Goal: Task Accomplishment & Management: Complete application form

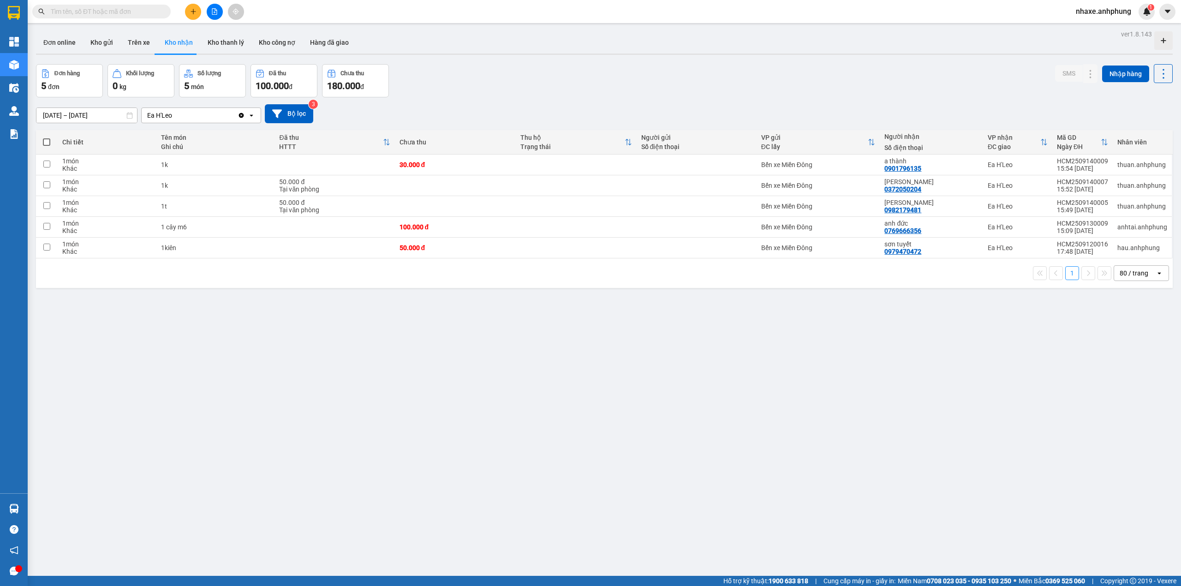
click at [1131, 277] on div "80 / trang" at bounding box center [1134, 273] width 29 height 9
click at [1150, 370] on div "100 / trang" at bounding box center [1132, 378] width 55 height 17
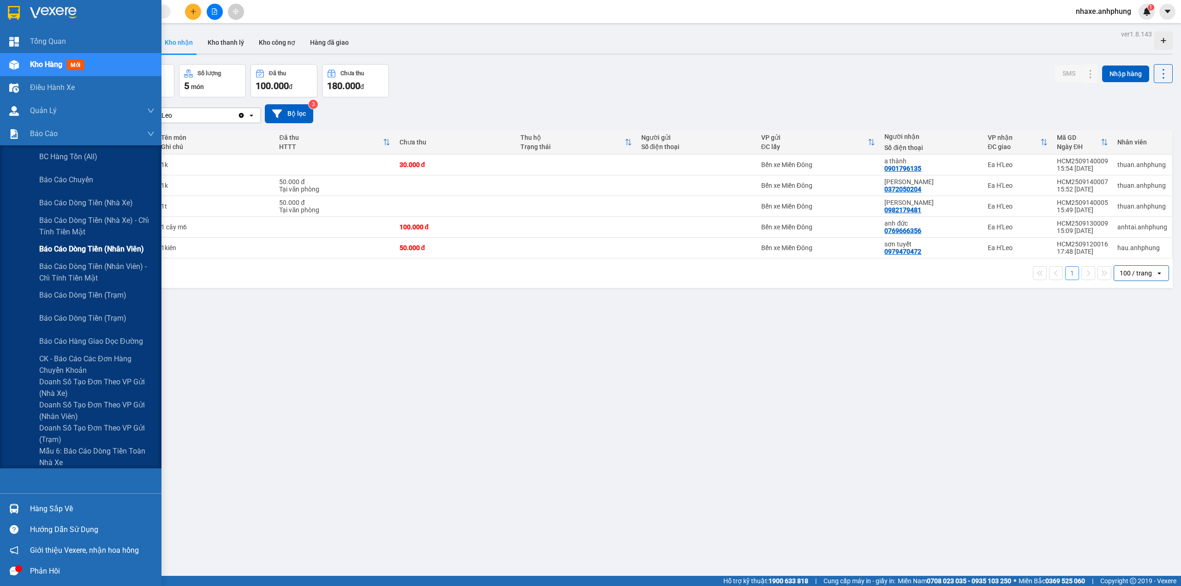
click at [81, 240] on div "Báo cáo dòng tiền (nhân viên)" at bounding box center [96, 249] width 115 height 23
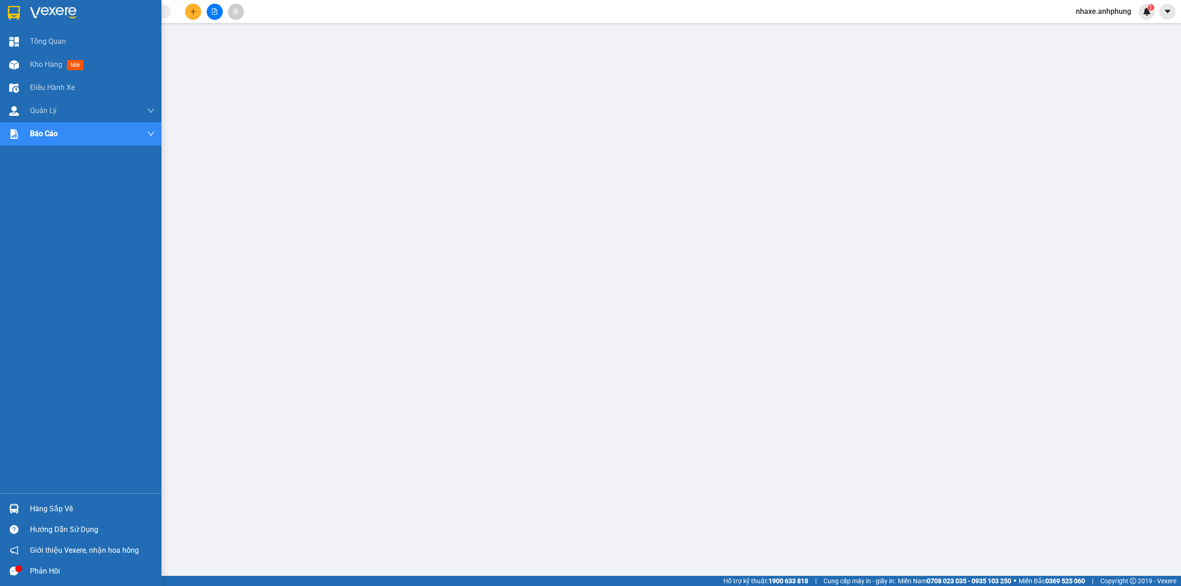
click at [47, 13] on img at bounding box center [53, 13] width 47 height 14
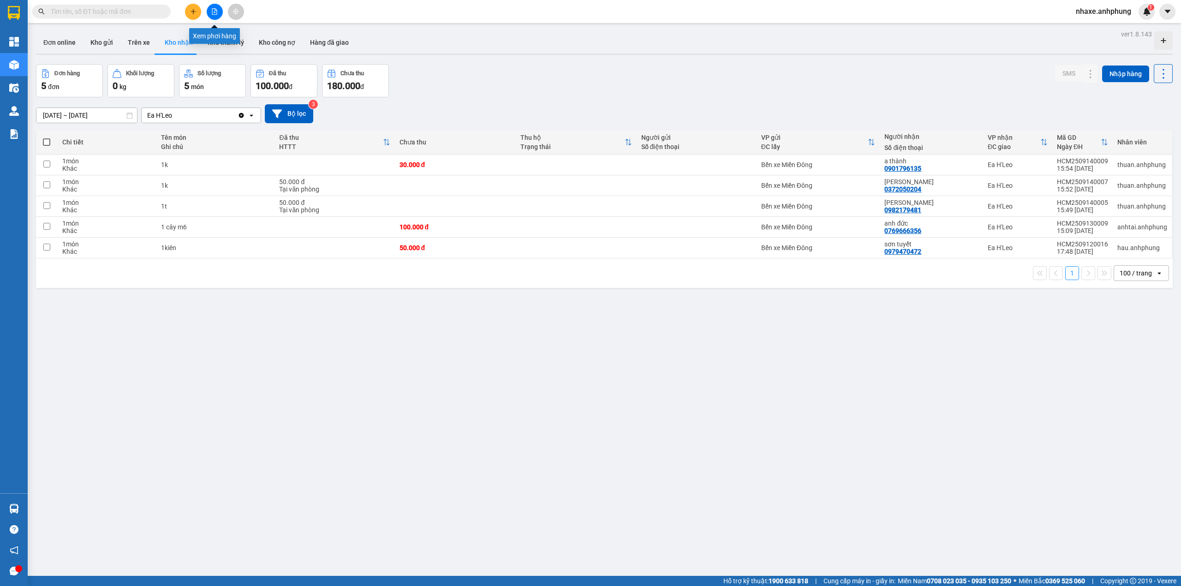
click at [216, 11] on icon "file-add" at bounding box center [214, 11] width 6 height 6
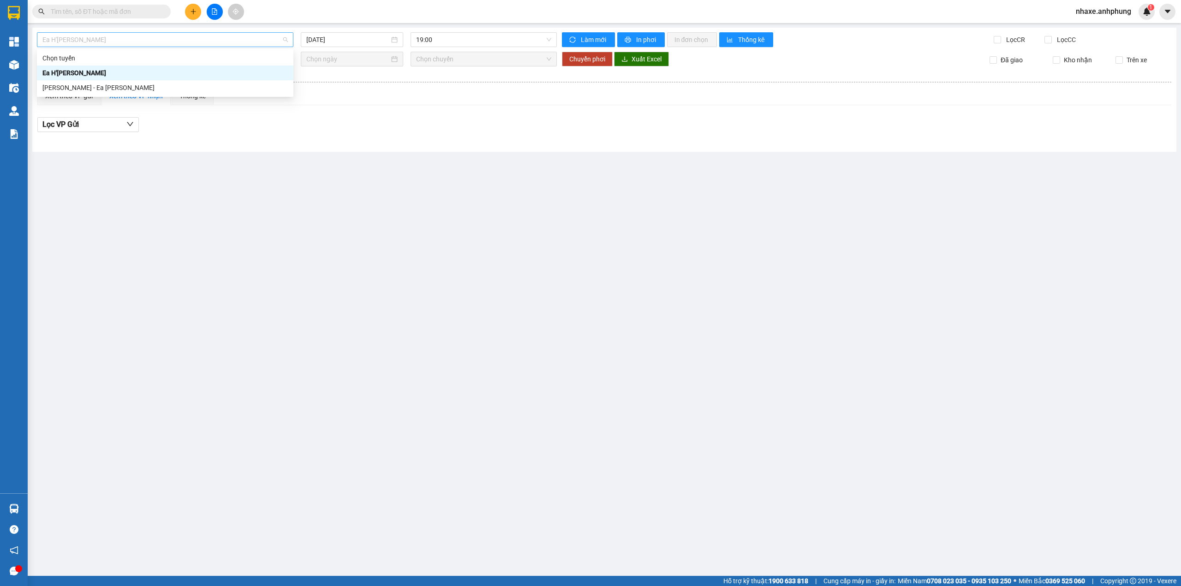
click at [163, 42] on span "Ea H'[PERSON_NAME]" at bounding box center [165, 40] width 246 height 14
click at [193, 13] on icon "plus" at bounding box center [193, 11] width 0 height 5
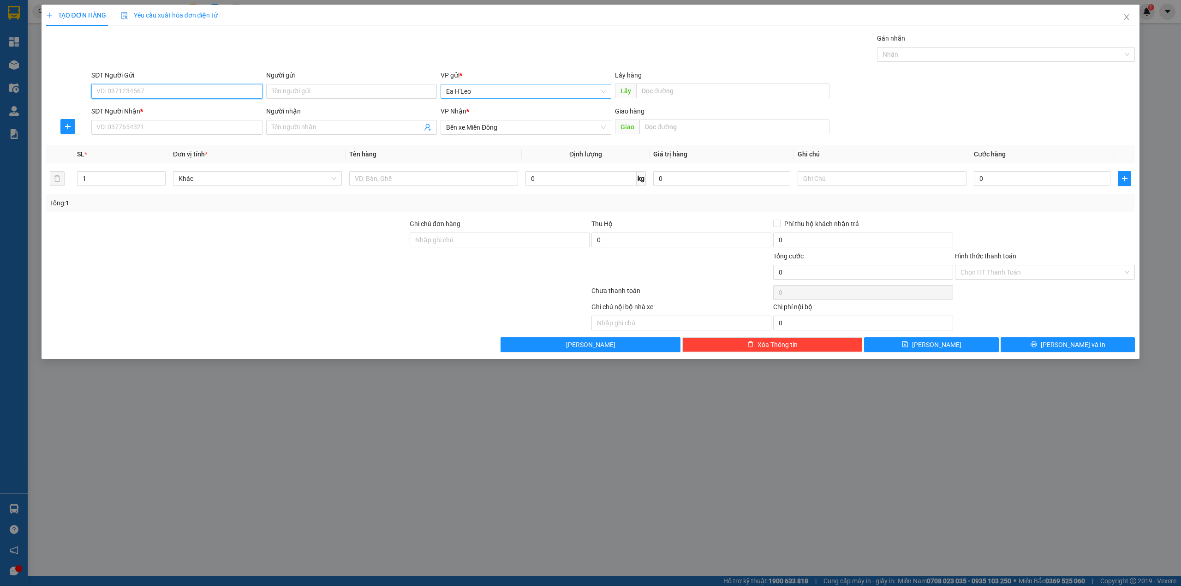
click at [497, 96] on span "Ea H'Leo" at bounding box center [526, 91] width 160 height 14
click at [485, 122] on div "Bến xe Miền Đông" at bounding box center [526, 125] width 160 height 10
click at [485, 122] on span "Bến xe Miền Đông" at bounding box center [526, 127] width 160 height 14
click at [479, 150] on div "Ea H'Leo" at bounding box center [526, 146] width 160 height 10
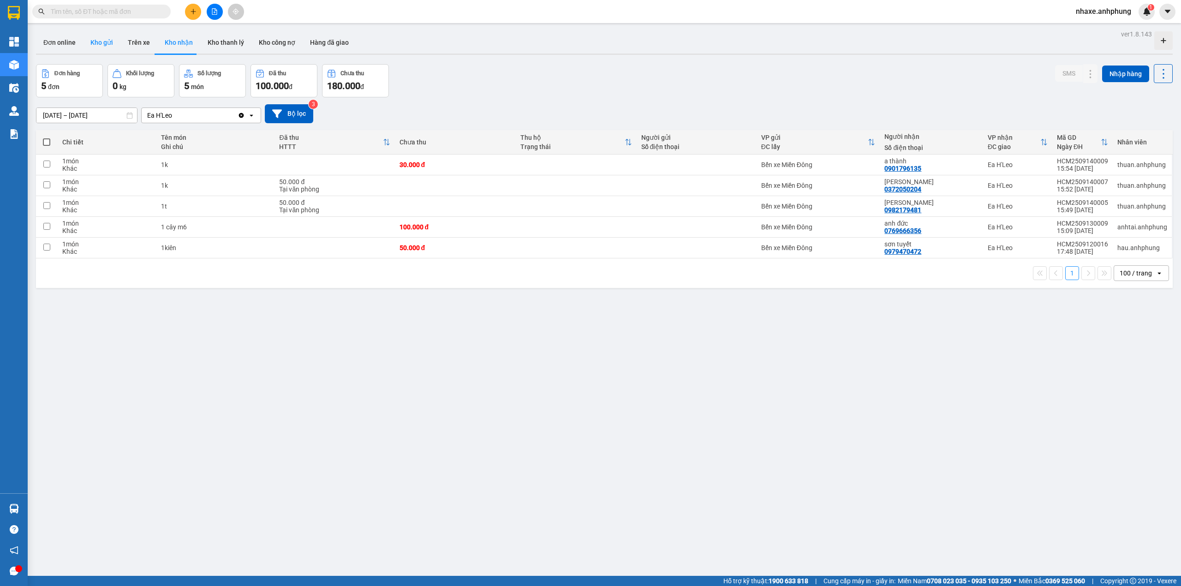
click at [102, 41] on button "Kho gửi" at bounding box center [101, 42] width 37 height 22
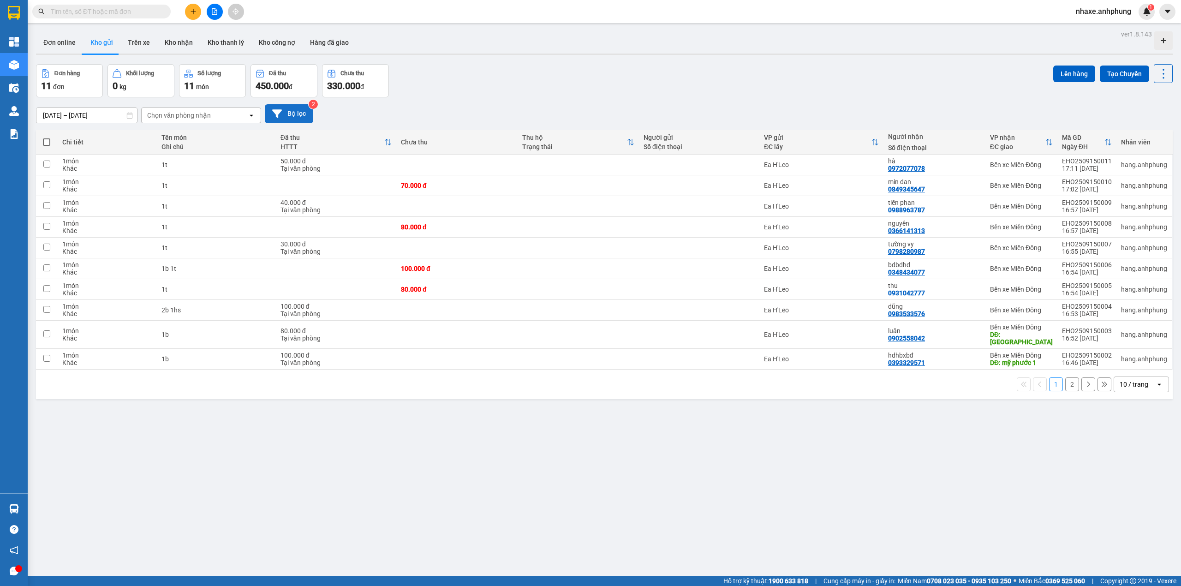
click at [288, 117] on button "Bộ lọc" at bounding box center [289, 113] width 48 height 19
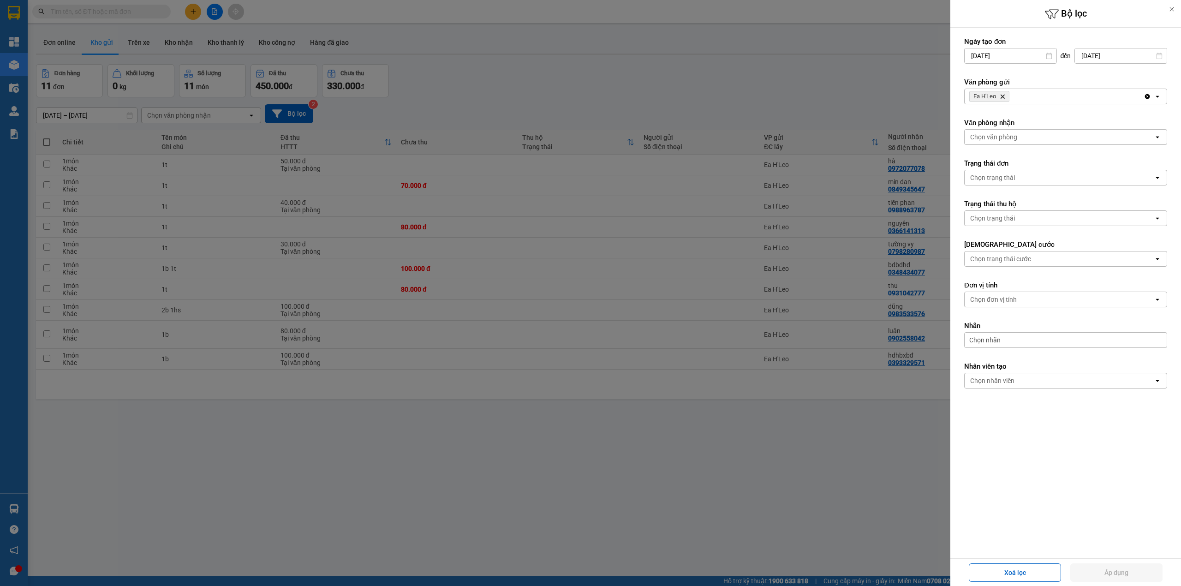
click at [1006, 94] on icon "Delete" at bounding box center [1003, 97] width 6 height 6
click at [1006, 94] on div "Chọn văn phòng" at bounding box center [993, 96] width 47 height 9
click at [994, 119] on span "Bến xe Miền Đông" at bounding box center [1000, 116] width 56 height 9
click at [1002, 141] on div "Chọn văn phòng" at bounding box center [993, 136] width 47 height 9
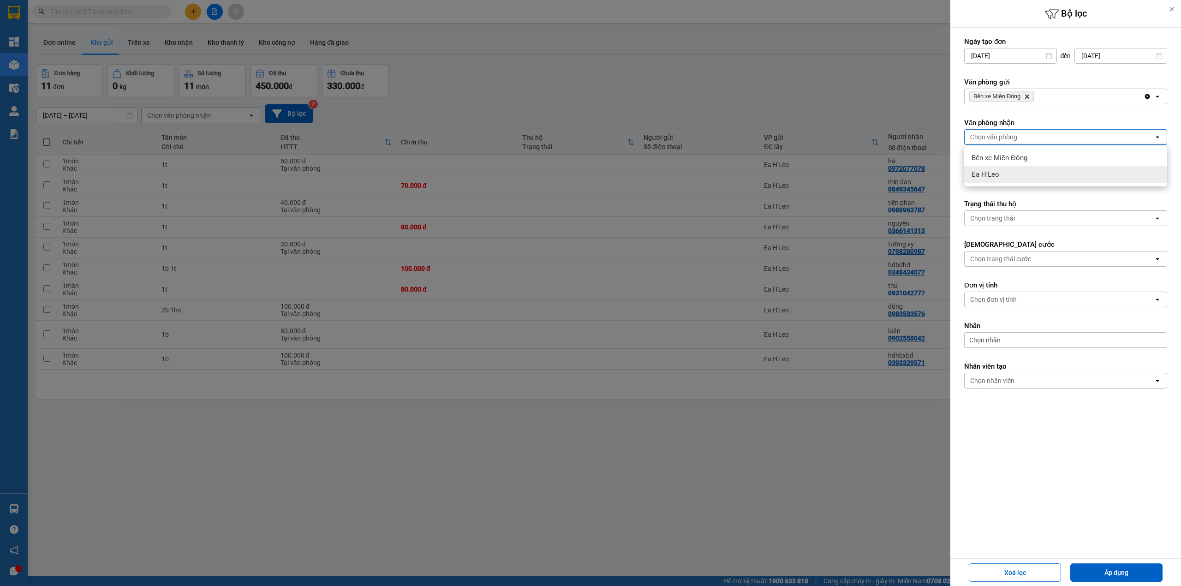
click at [1002, 170] on div "Ea H'Leo" at bounding box center [1065, 174] width 203 height 17
drag, startPoint x: 1101, startPoint y: 573, endPoint x: 1087, endPoint y: 549, distance: 27.7
click at [1101, 573] on button "Áp dụng" at bounding box center [1117, 572] width 92 height 18
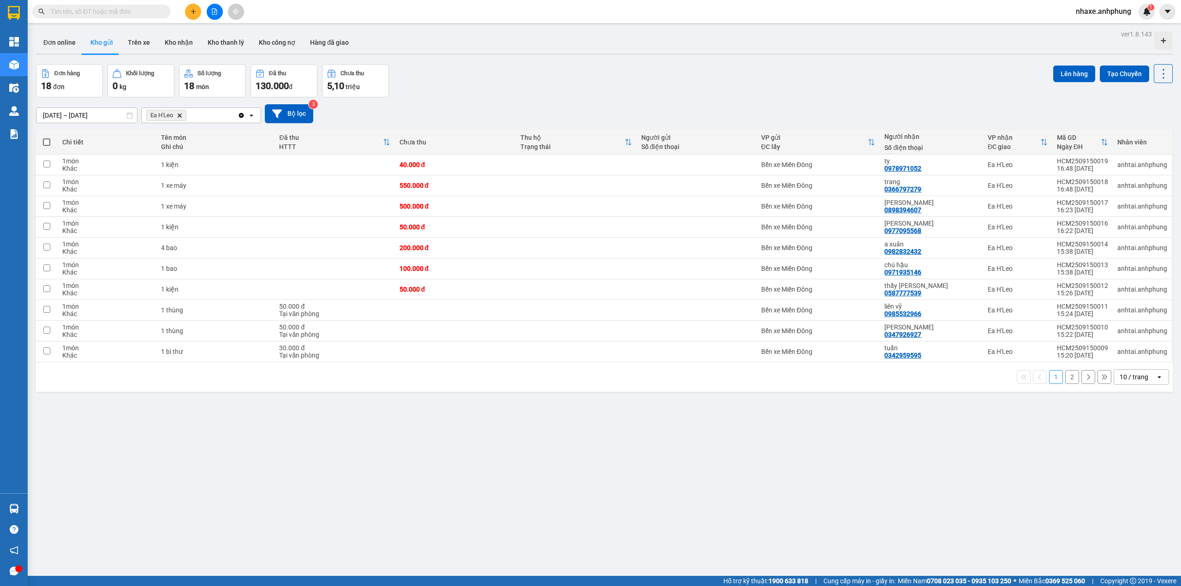
click at [1121, 379] on div "10 / trang" at bounding box center [1134, 376] width 29 height 9
click at [1132, 466] on span "80 / trang" at bounding box center [1127, 465] width 30 height 9
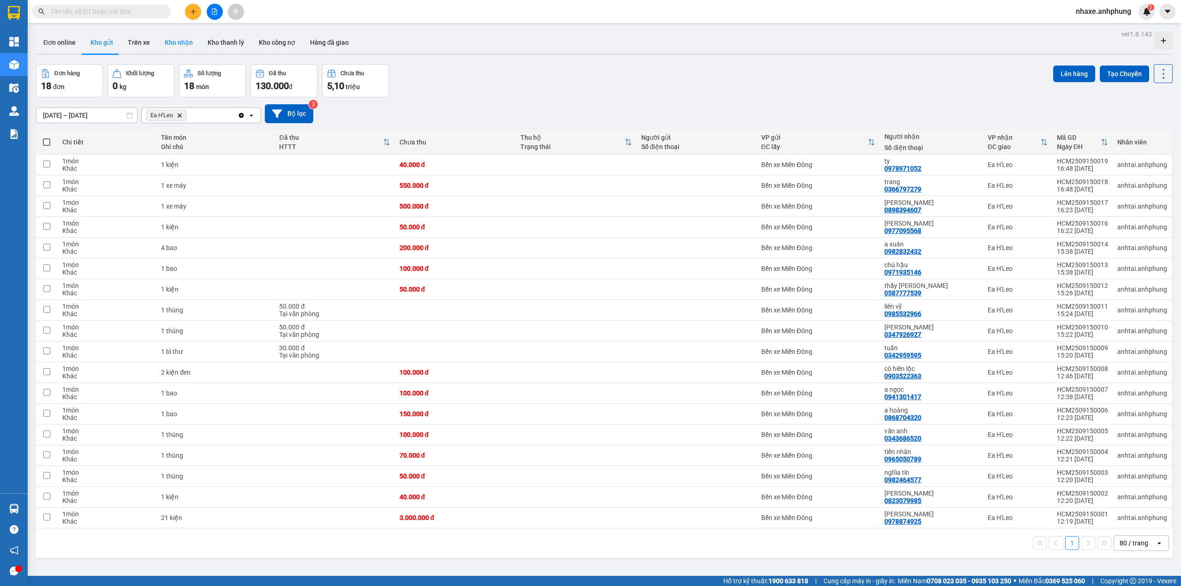
click at [165, 45] on button "Kho nhận" at bounding box center [178, 42] width 43 height 22
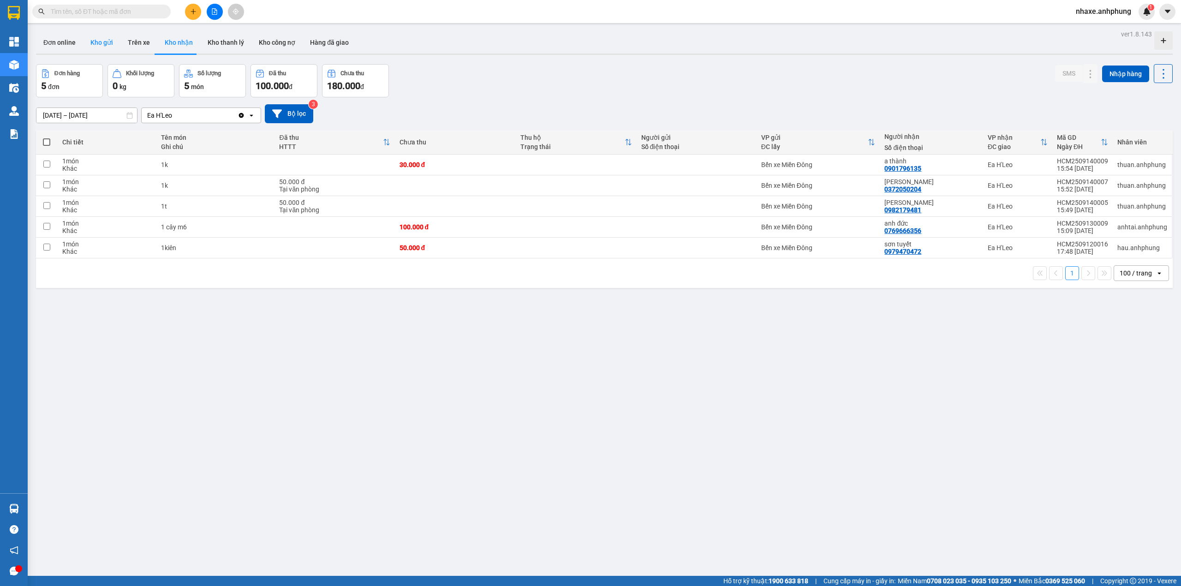
click at [107, 47] on button "Kho gửi" at bounding box center [101, 42] width 37 height 22
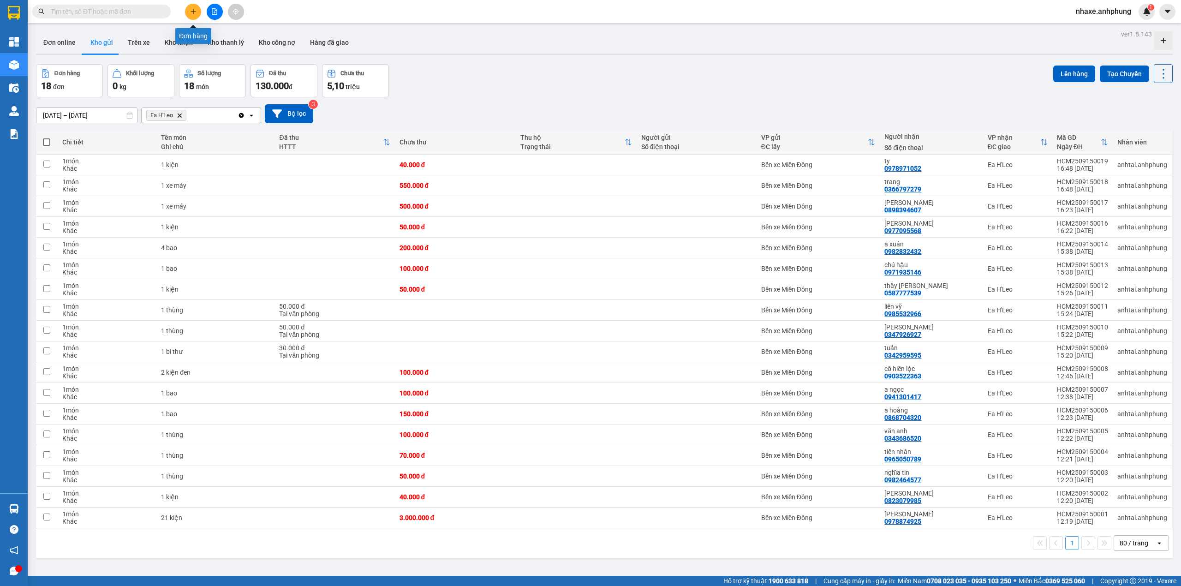
click at [187, 10] on button at bounding box center [193, 12] width 16 height 16
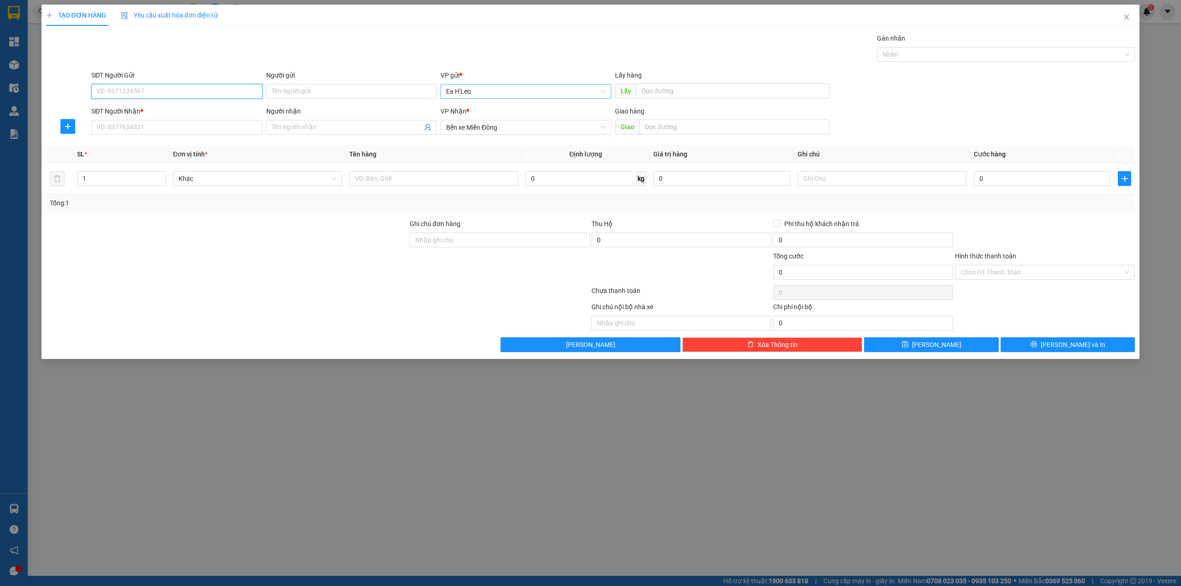
click at [484, 92] on span "Ea H'Leo" at bounding box center [526, 91] width 160 height 14
click at [480, 122] on div "Bến xe Miền Đông" at bounding box center [526, 125] width 160 height 10
click at [508, 128] on span "Bến xe Miền Đông" at bounding box center [526, 127] width 160 height 14
click at [488, 150] on div "Ea H'Leo" at bounding box center [526, 146] width 160 height 10
click at [189, 122] on input "SĐT Người Nhận *" at bounding box center [176, 127] width 171 height 15
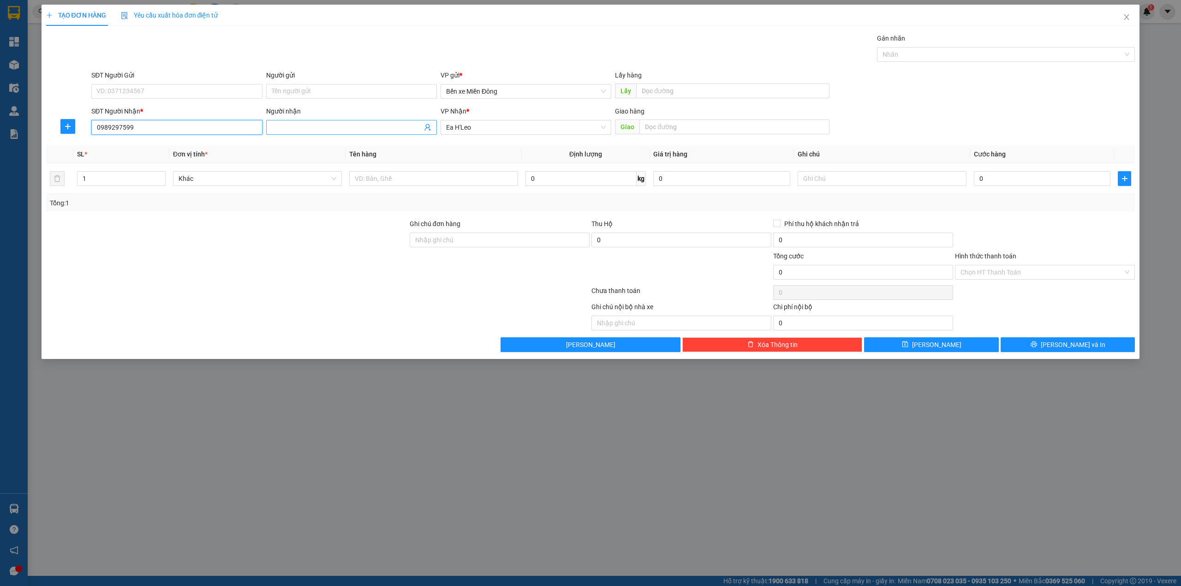
type input "0989297599"
click at [304, 132] on input "Người nhận" at bounding box center [347, 127] width 150 height 10
type input "4"
type input "vcf"
click at [984, 176] on input "0" at bounding box center [1042, 178] width 137 height 15
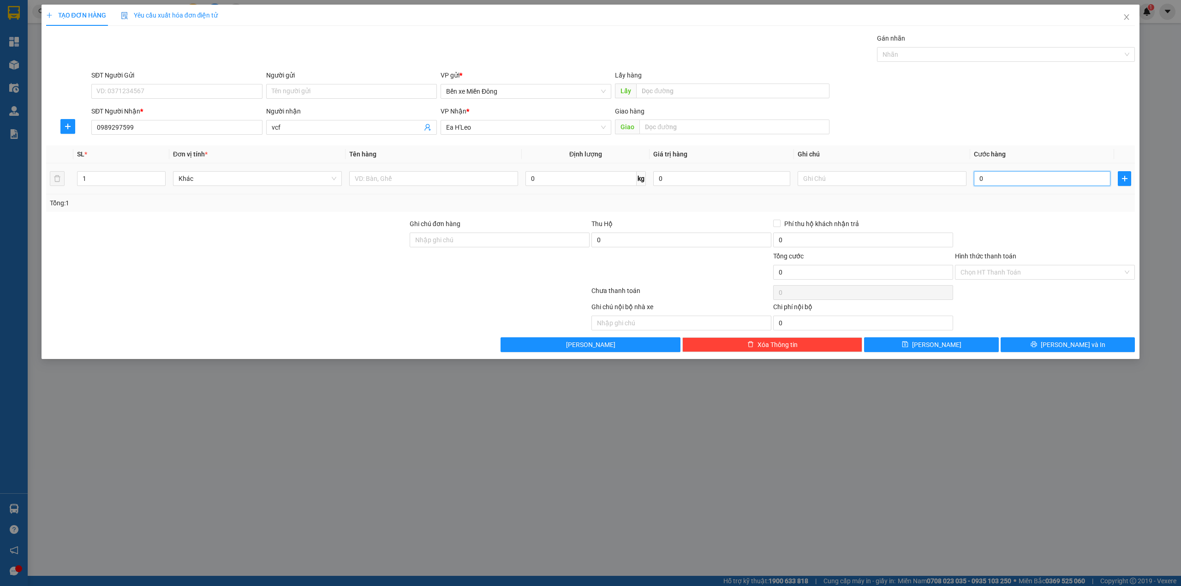
type input "3"
type input "30"
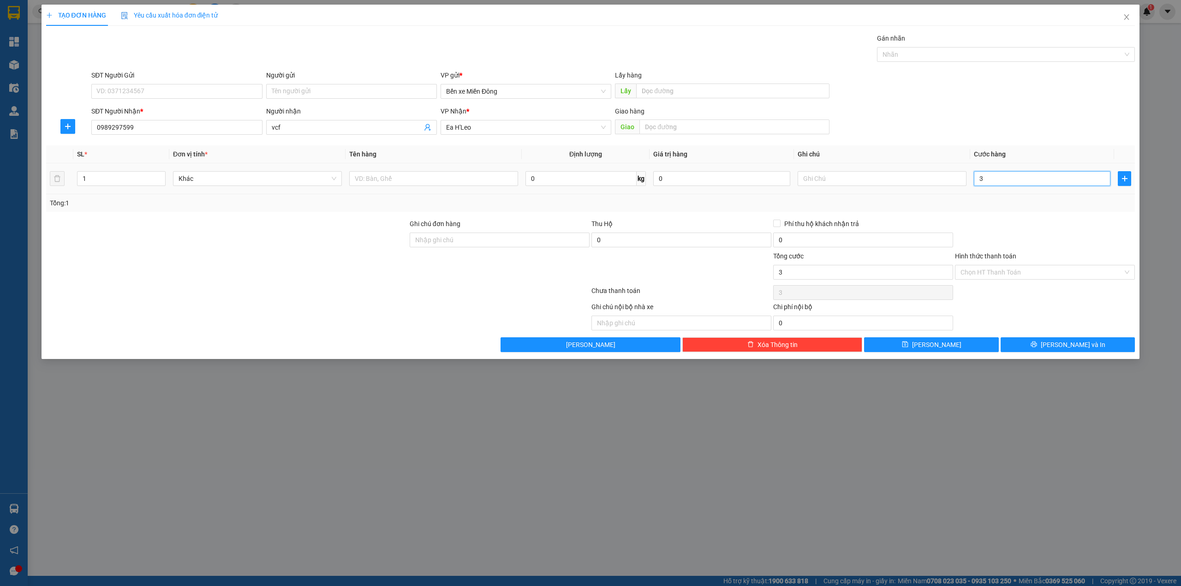
type input "30"
type input "30.000"
click at [943, 345] on button "[PERSON_NAME]" at bounding box center [931, 344] width 135 height 15
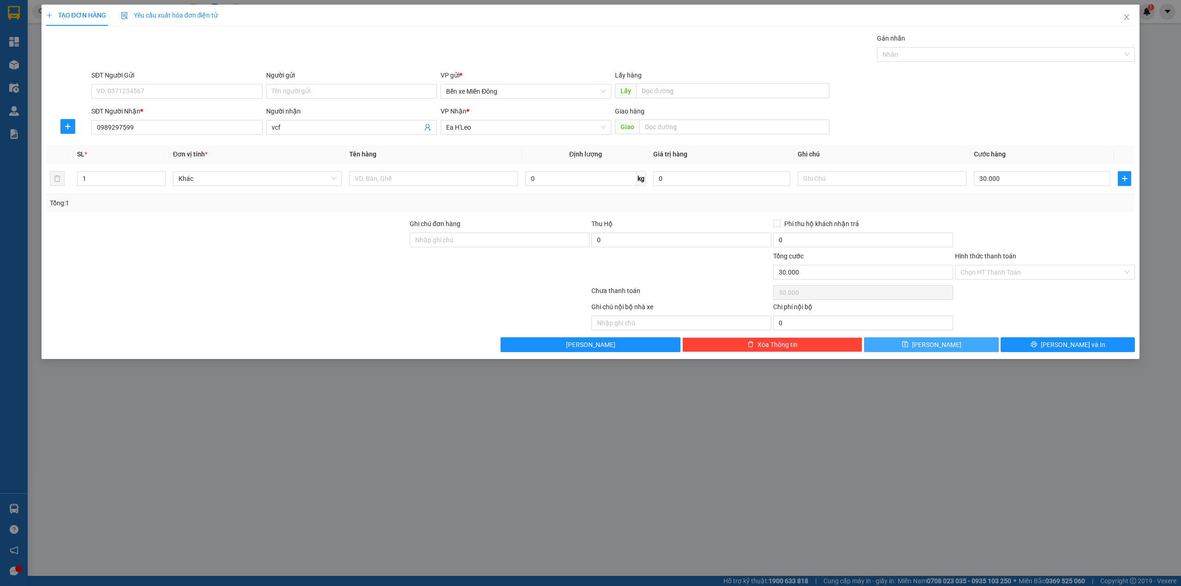
type input "0"
click at [480, 94] on span "Ea H'Leo" at bounding box center [526, 91] width 160 height 14
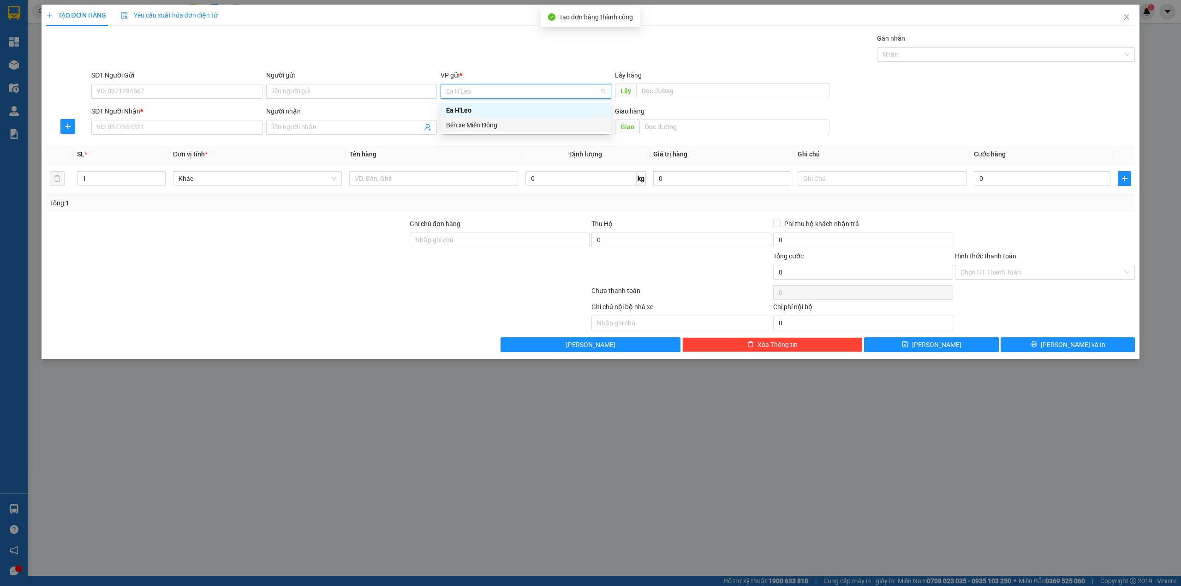
click at [477, 126] on div "Bến xe Miền Đông" at bounding box center [526, 125] width 160 height 10
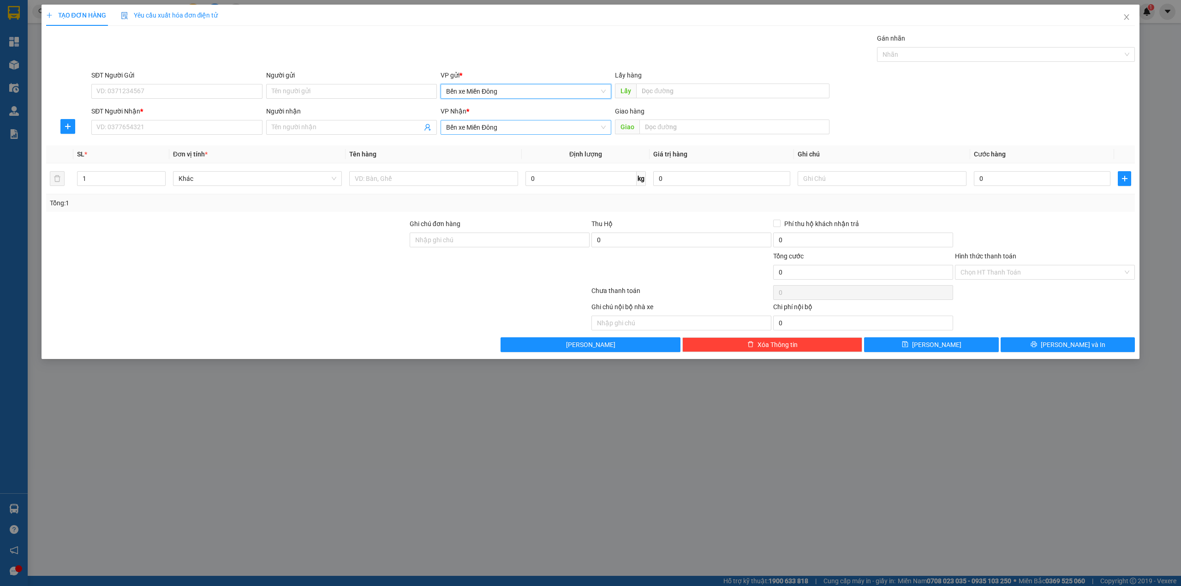
click at [491, 122] on span "Bến xe Miền Đông" at bounding box center [526, 127] width 160 height 14
click at [493, 149] on div "Ea H'Leo" at bounding box center [526, 146] width 160 height 10
click at [126, 129] on input "SĐT Người Nhận *" at bounding box center [176, 127] width 171 height 15
type input "0369837850"
click at [290, 127] on input "Người nhận" at bounding box center [347, 127] width 150 height 10
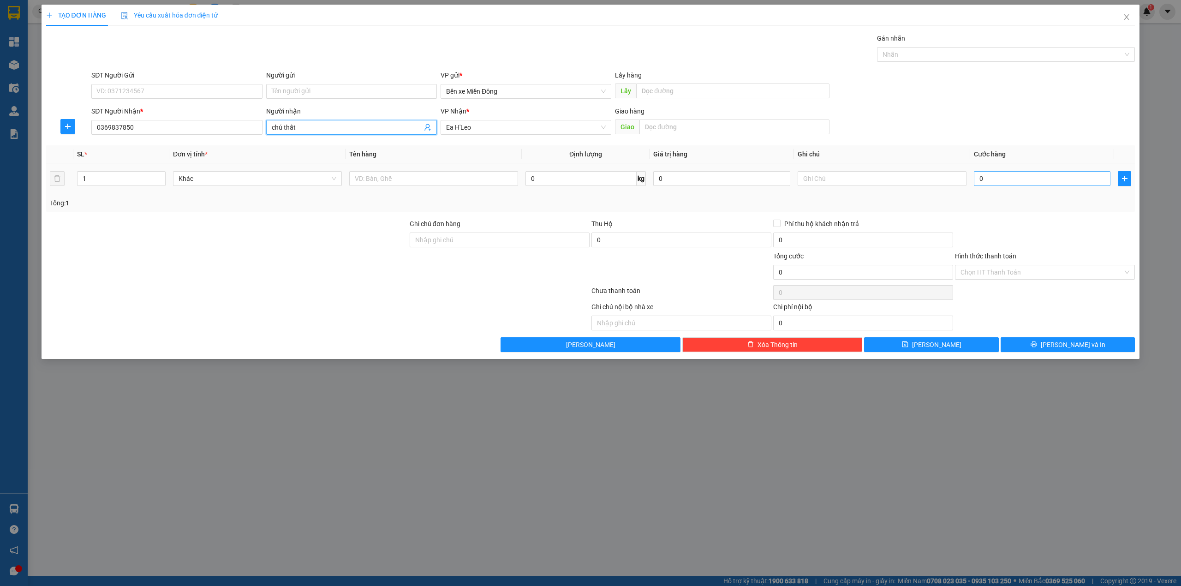
type input "chú thất"
click at [1000, 178] on input "0" at bounding box center [1042, 178] width 137 height 15
type input "3"
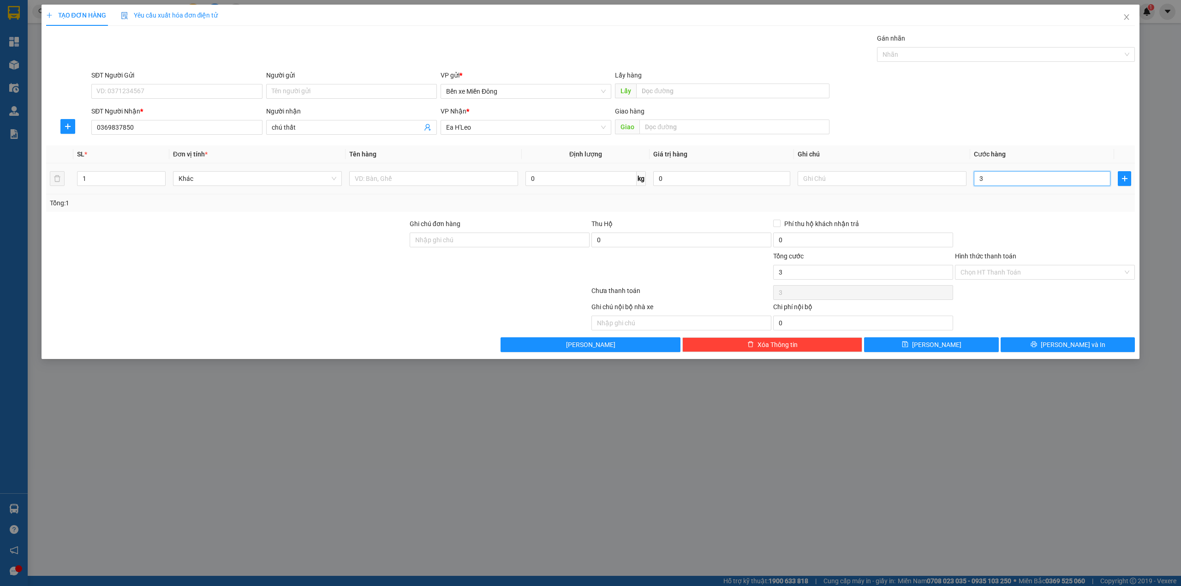
type input "30"
type input "30.000"
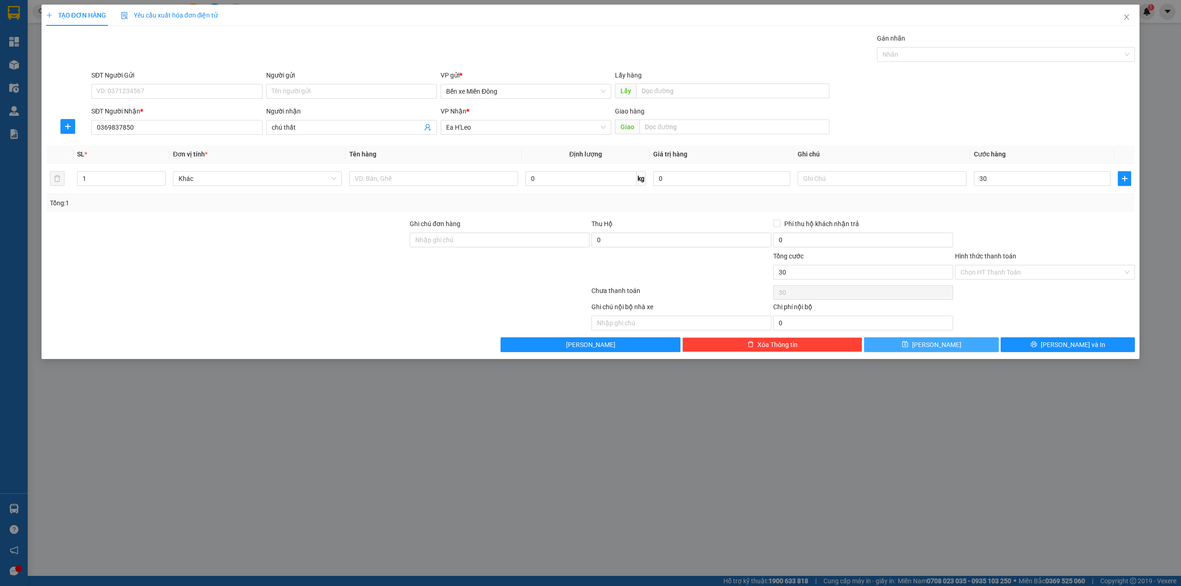
type input "30.000"
click at [946, 349] on button "[PERSON_NAME]" at bounding box center [931, 344] width 135 height 15
type input "0"
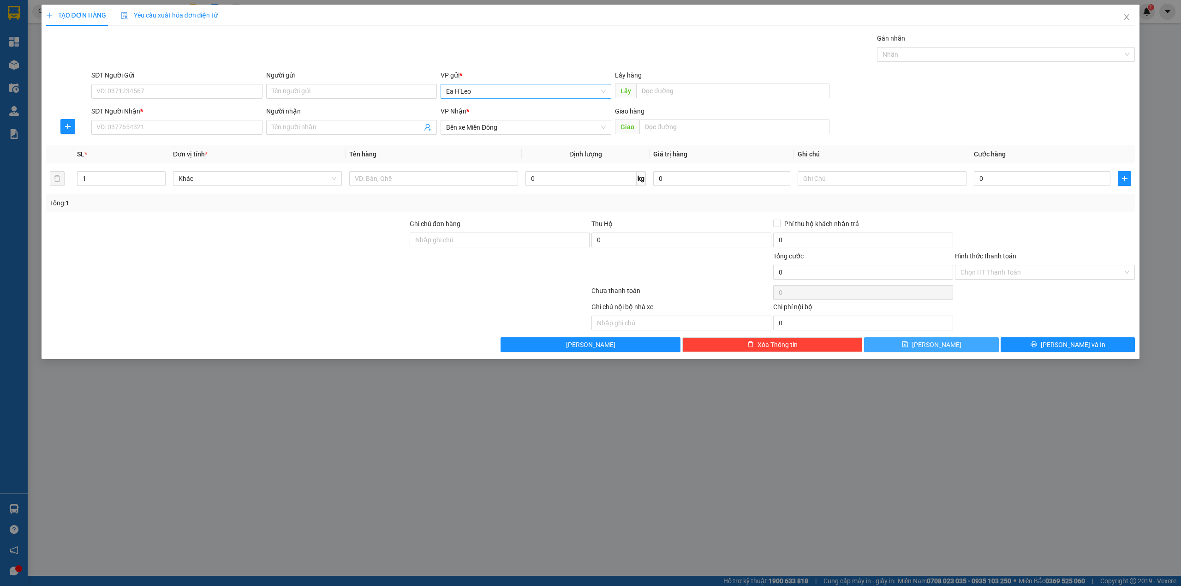
click at [490, 92] on span "Ea H'Leo" at bounding box center [526, 91] width 160 height 14
click at [487, 126] on div "Bến xe Miền Đông" at bounding box center [526, 125] width 160 height 10
click at [515, 130] on span "Bến xe Miền Đông" at bounding box center [526, 127] width 160 height 14
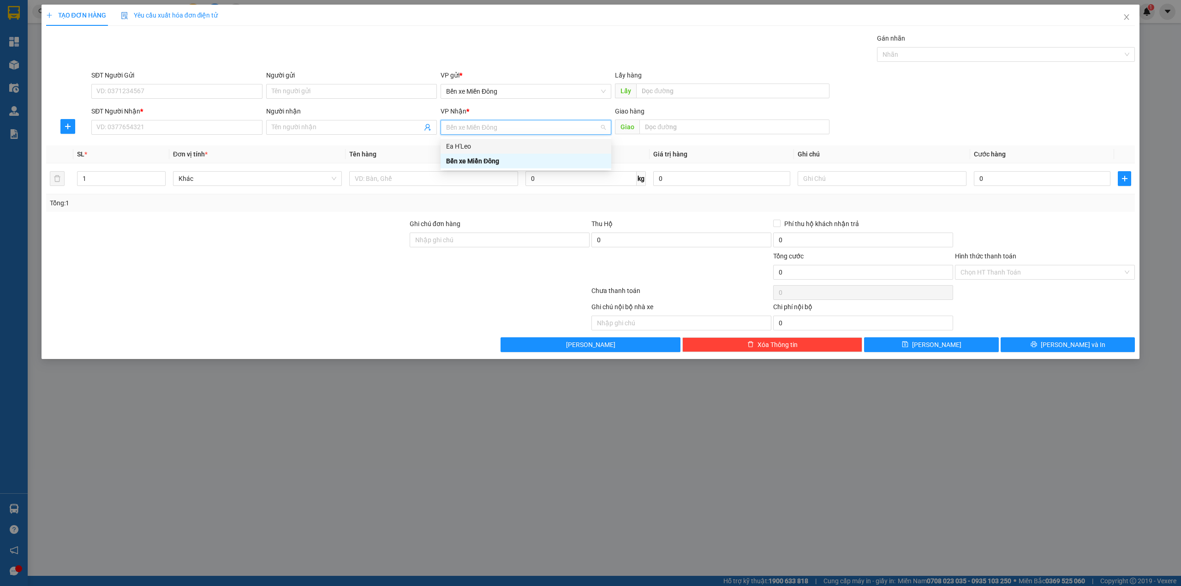
click at [490, 147] on div "Ea H'Leo" at bounding box center [526, 146] width 160 height 10
click at [469, 142] on div "Ea H'Leo" at bounding box center [526, 146] width 160 height 10
click at [211, 128] on input "SĐT Người Nhận *" at bounding box center [176, 127] width 171 height 15
type input "0363056467"
click at [316, 128] on input "Người nhận" at bounding box center [347, 127] width 150 height 10
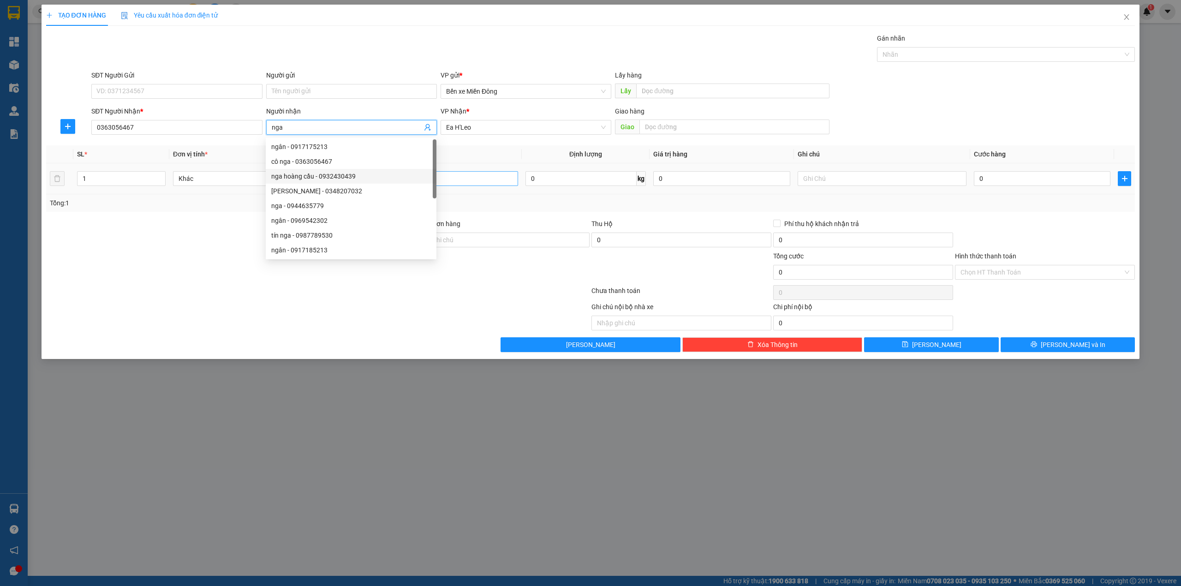
type input "nga"
click at [452, 177] on input "text" at bounding box center [433, 178] width 169 height 15
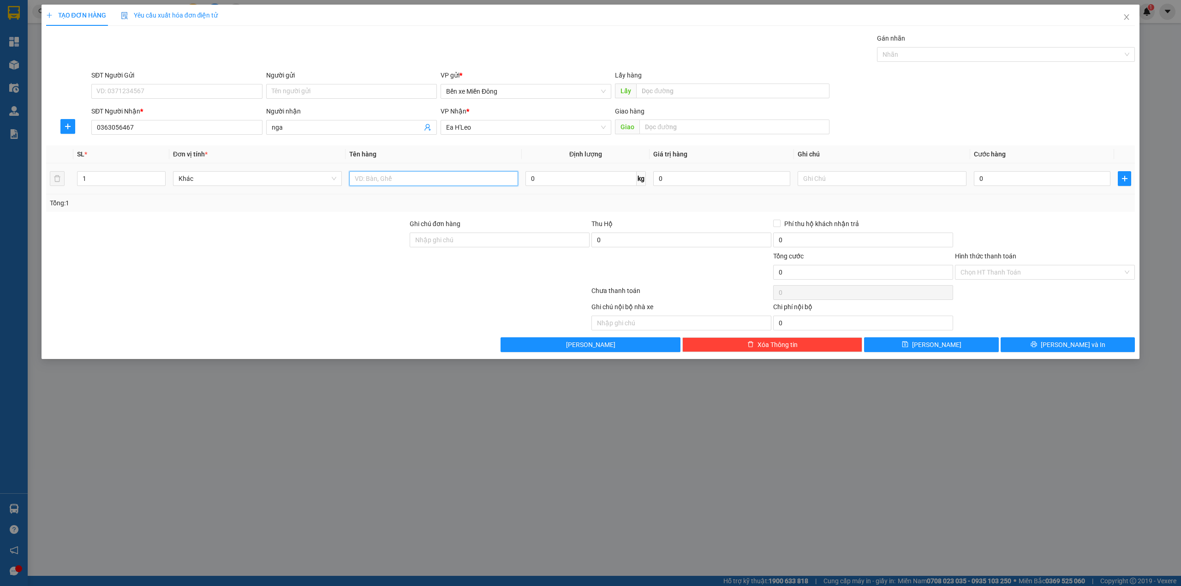
click at [457, 183] on input "text" at bounding box center [433, 178] width 169 height 15
type input "1h"
click at [992, 182] on input "0" at bounding box center [1042, 178] width 137 height 15
type input "3"
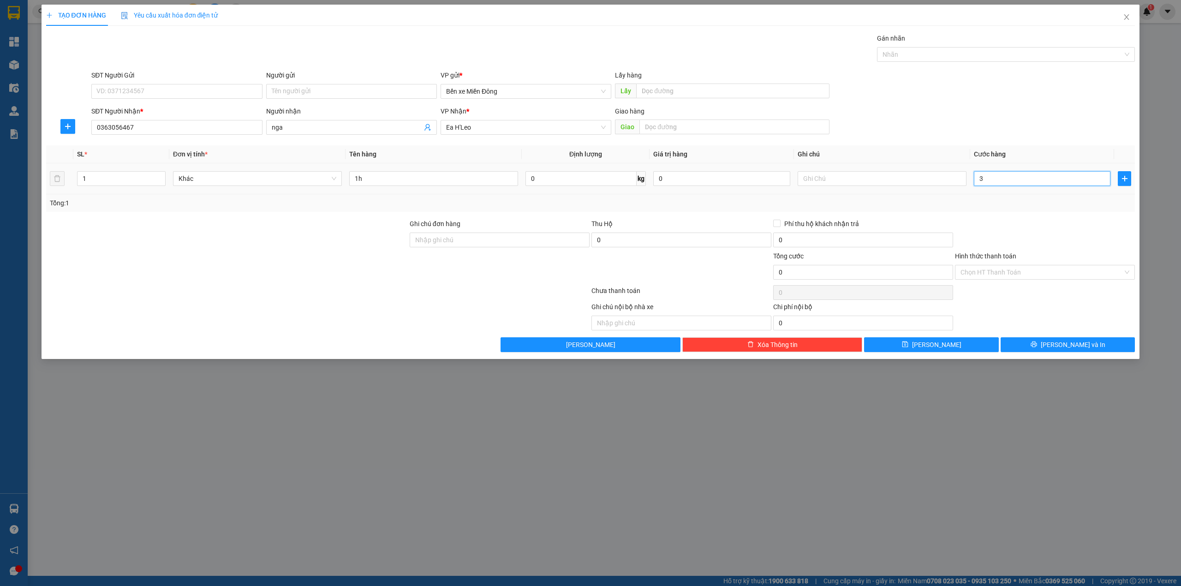
type input "3"
type input "30"
type input "30.000"
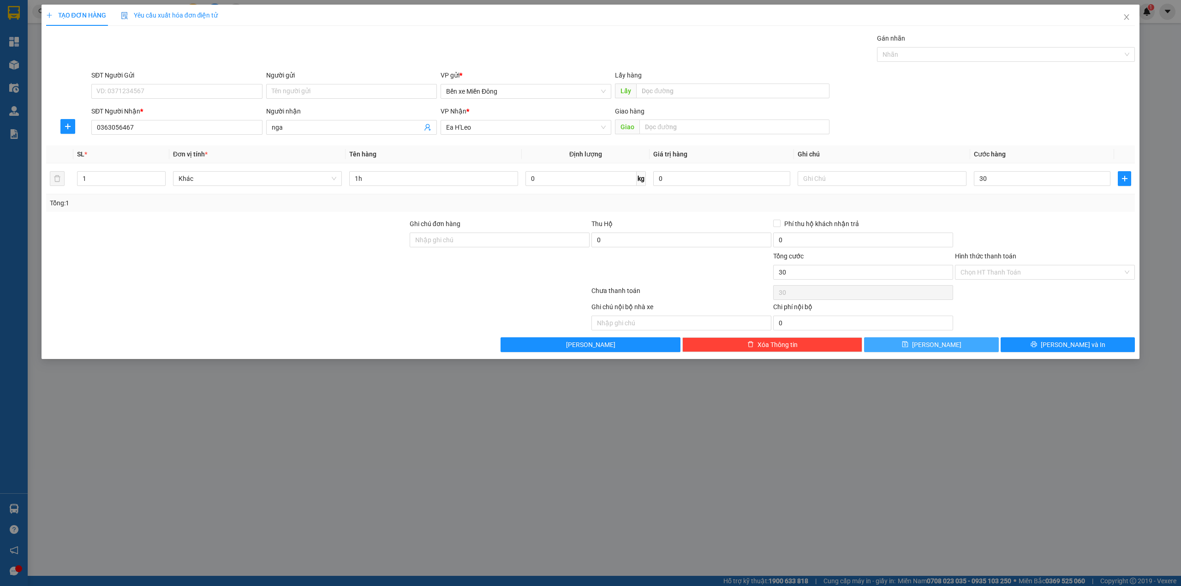
type input "30.000"
click at [949, 344] on button "[PERSON_NAME]" at bounding box center [931, 344] width 135 height 15
type input "0"
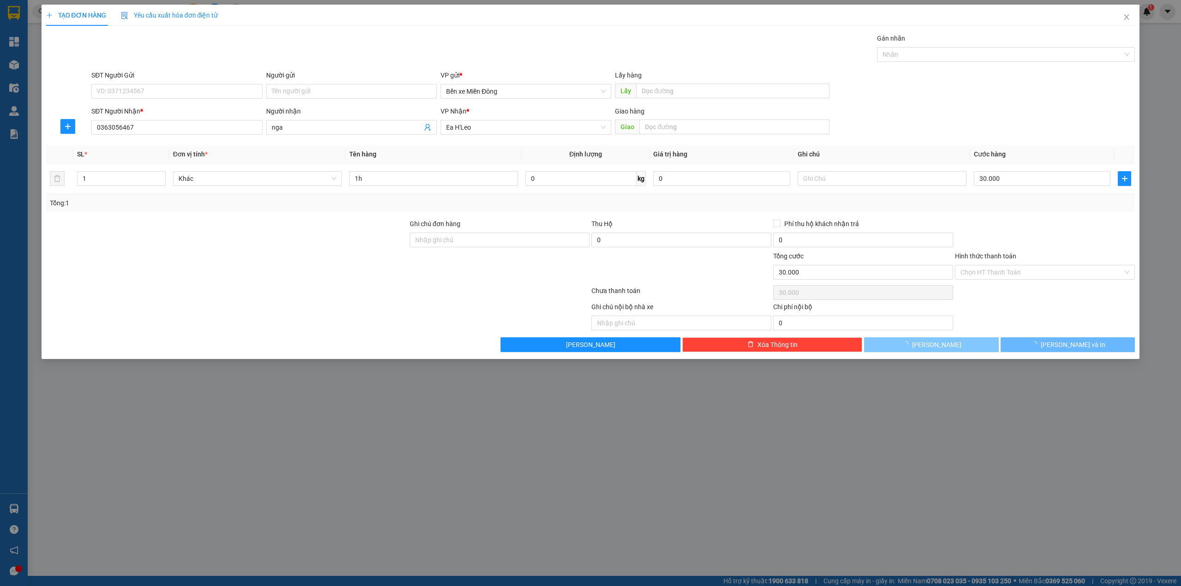
type input "0"
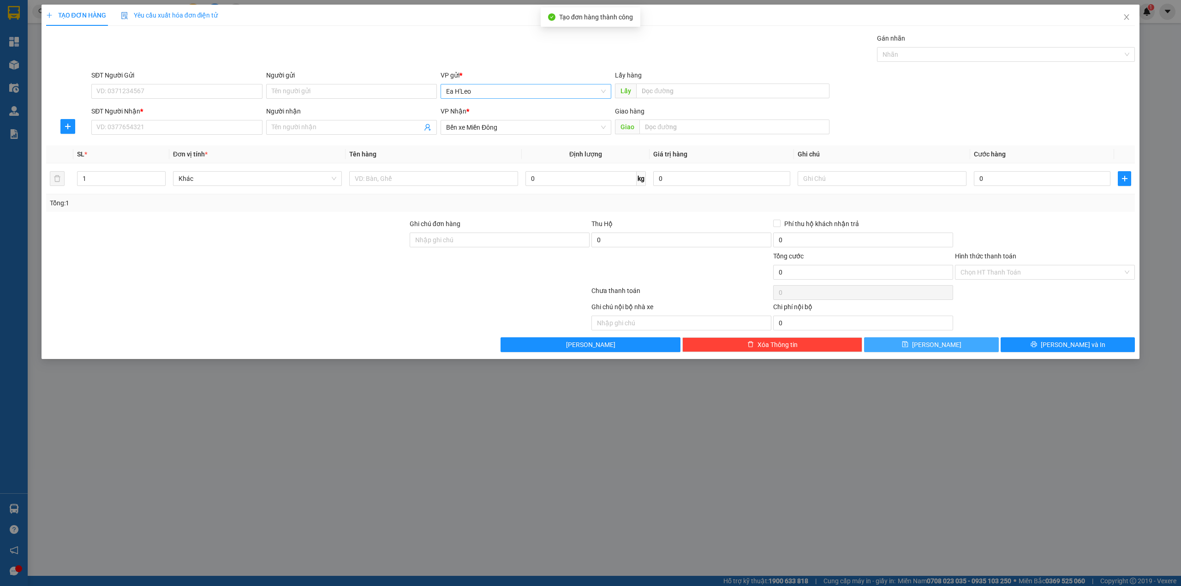
click at [485, 96] on span "Ea H'Leo" at bounding box center [526, 91] width 160 height 14
click at [473, 122] on div "Bến xe Miền Đông" at bounding box center [526, 125] width 160 height 10
click at [528, 131] on span "Bến xe Miền Đông" at bounding box center [526, 127] width 160 height 14
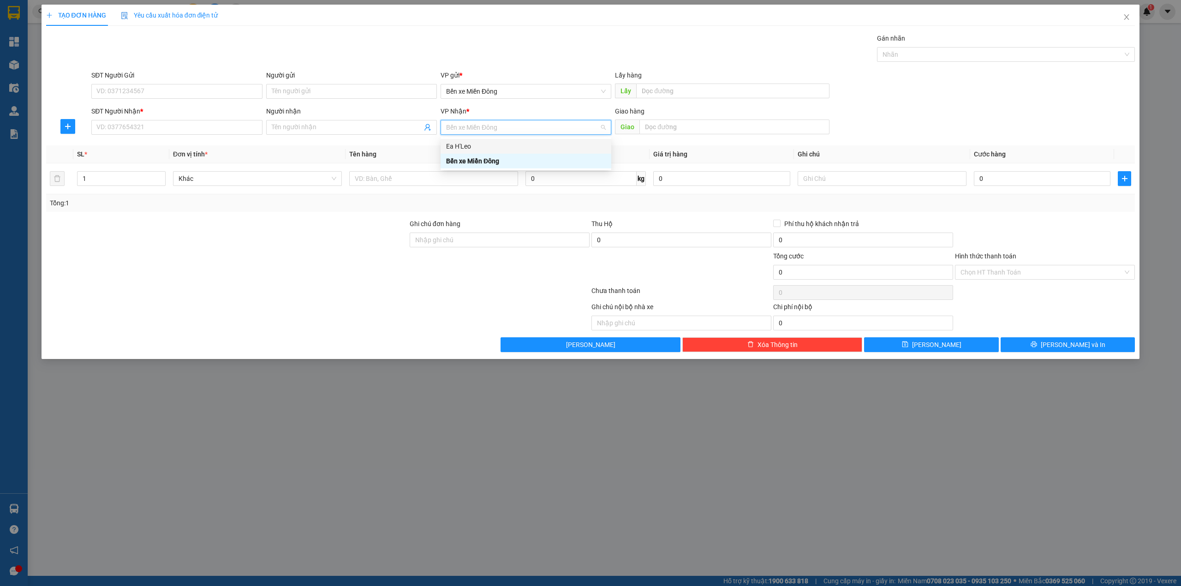
click at [503, 146] on div "Ea H'Leo" at bounding box center [526, 146] width 160 height 10
click at [175, 122] on input "SĐT Người Nhận *" at bounding box center [176, 127] width 171 height 15
type input "0379942748"
click at [299, 122] on span at bounding box center [351, 127] width 171 height 15
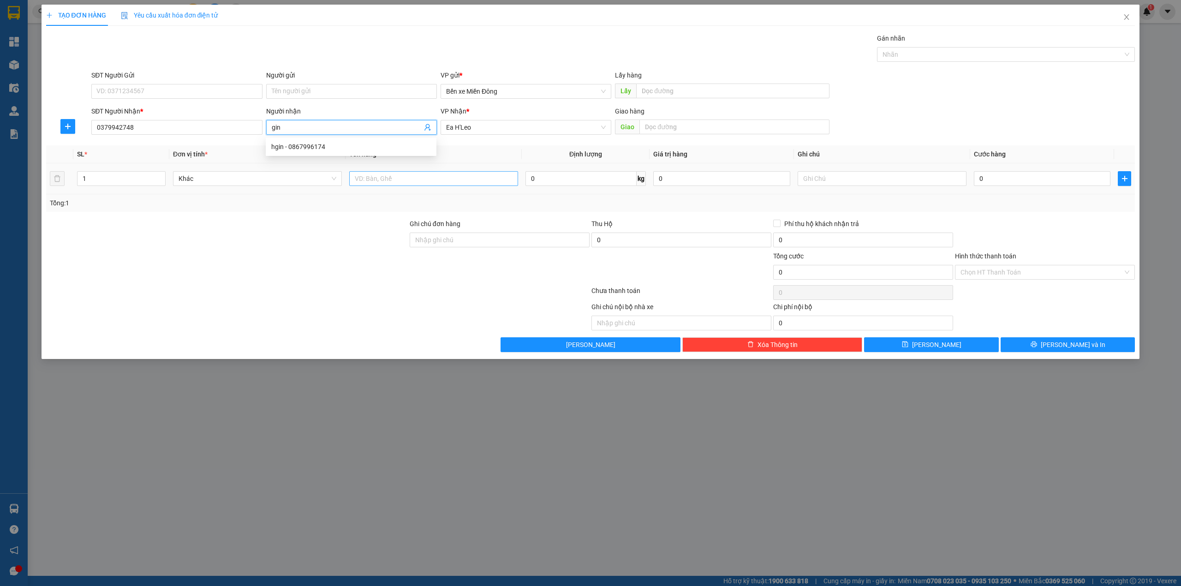
type input "gin"
click at [465, 180] on input "text" at bounding box center [433, 178] width 169 height 15
type input "1t xốp"
click at [1059, 186] on input "0" at bounding box center [1042, 178] width 137 height 15
type input "5"
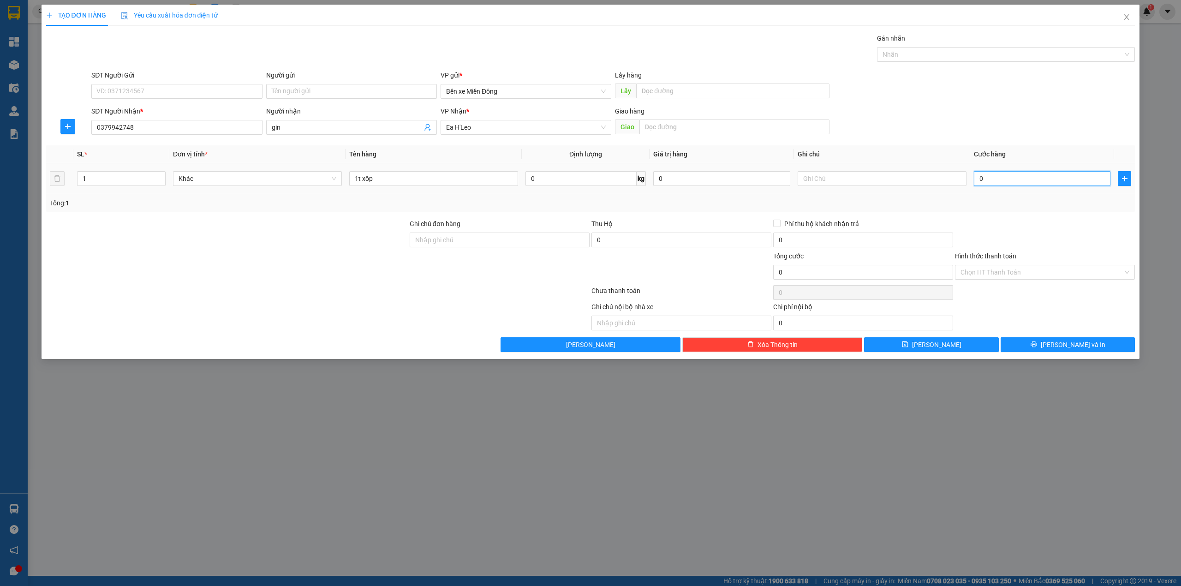
type input "5"
type input "50"
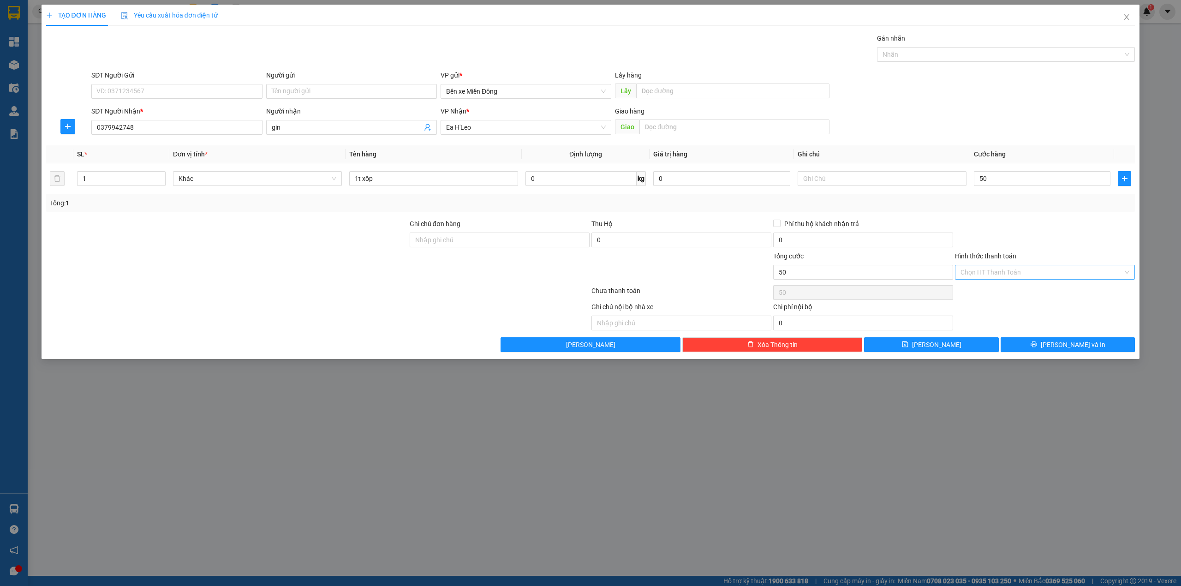
type input "50.000"
click at [1021, 275] on input "Hình thức thanh toán" at bounding box center [1042, 272] width 162 height 14
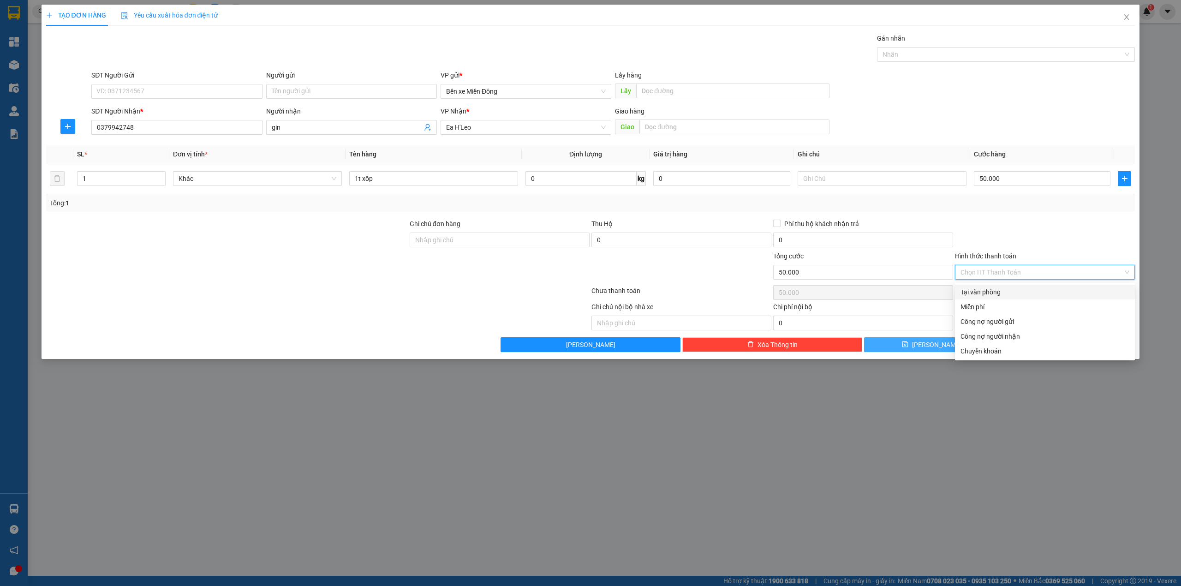
click at [916, 343] on button "[PERSON_NAME]" at bounding box center [931, 344] width 135 height 15
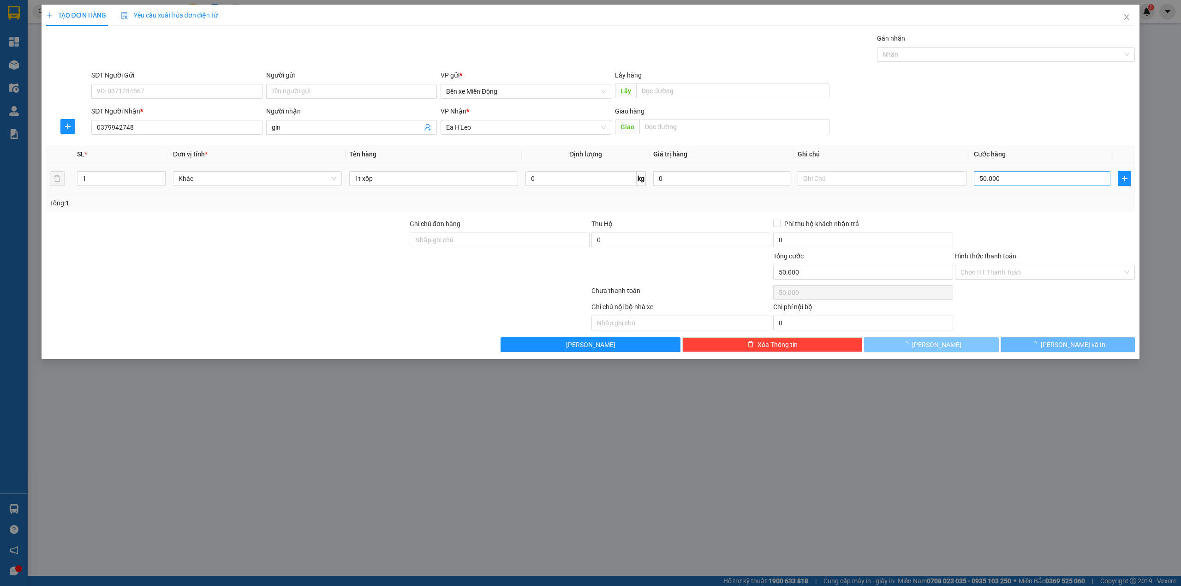
type input "0"
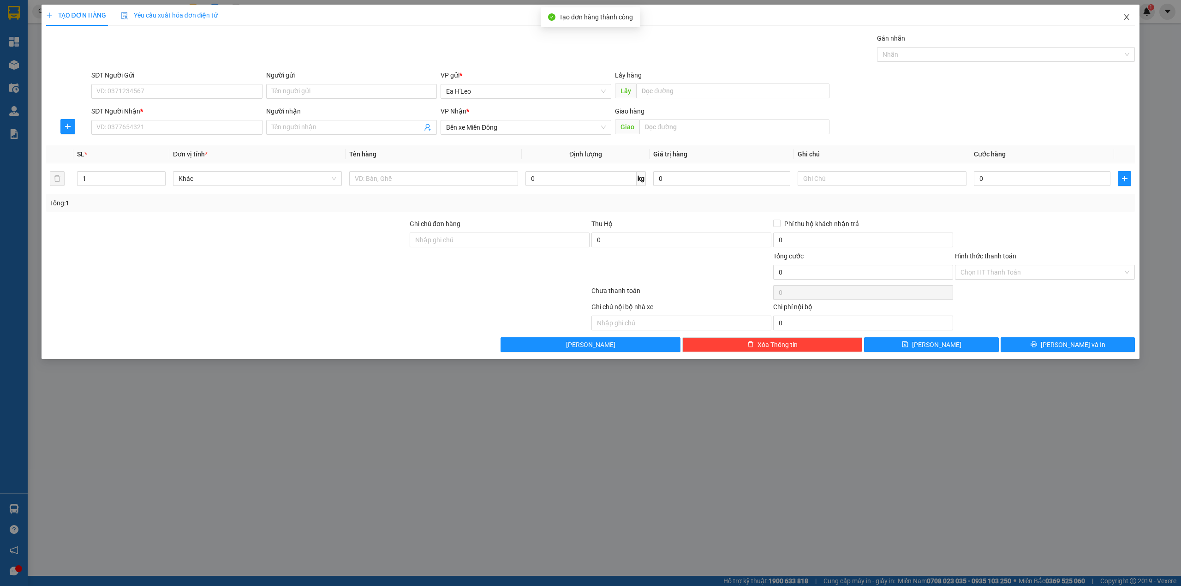
click at [1126, 12] on span "Close" at bounding box center [1127, 18] width 26 height 26
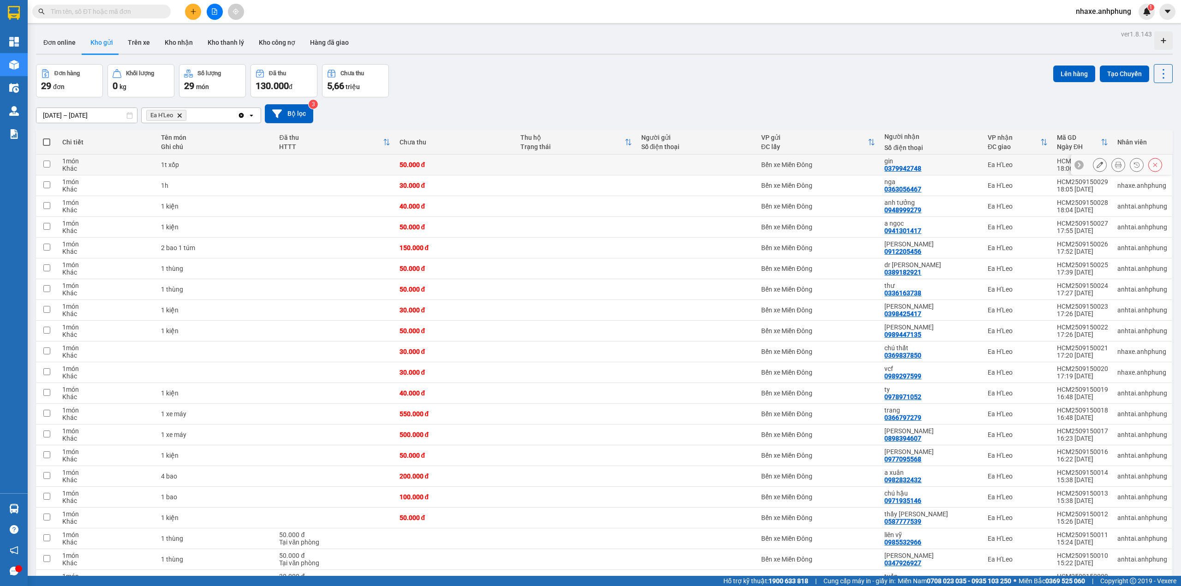
click at [704, 172] on td at bounding box center [697, 165] width 120 height 21
checkbox input "true"
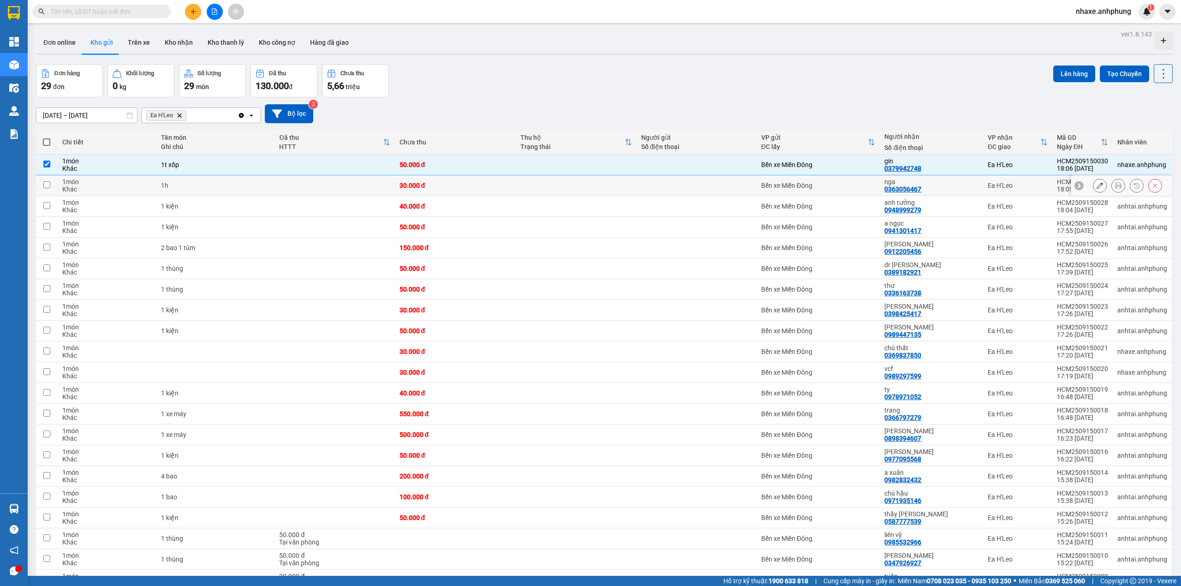
click at [702, 185] on div at bounding box center [696, 185] width 111 height 7
checkbox input "true"
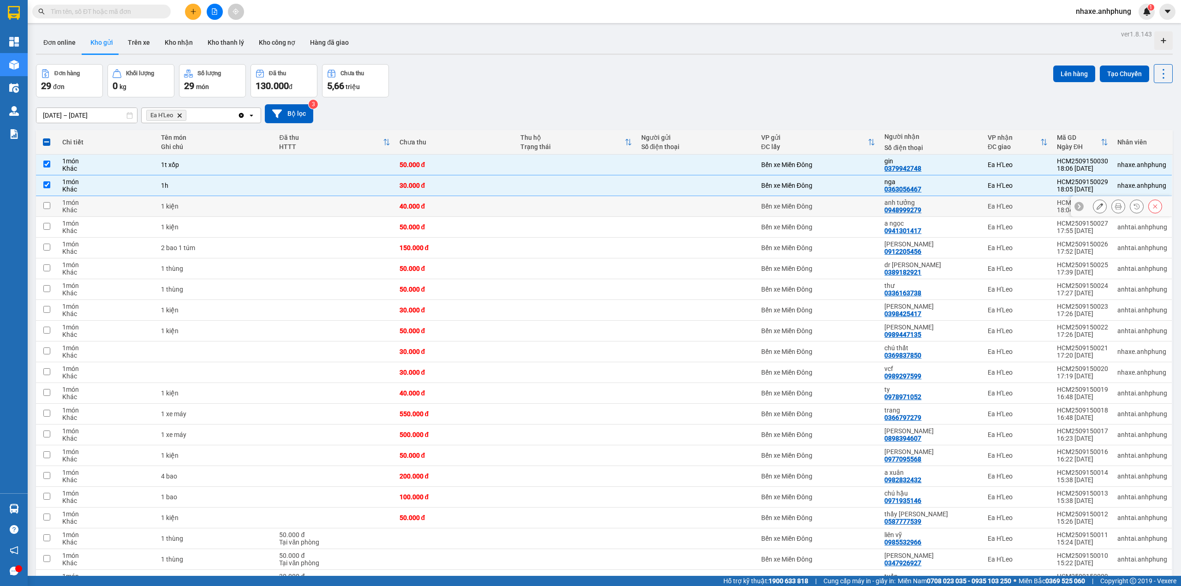
click at [701, 198] on td at bounding box center [697, 206] width 120 height 21
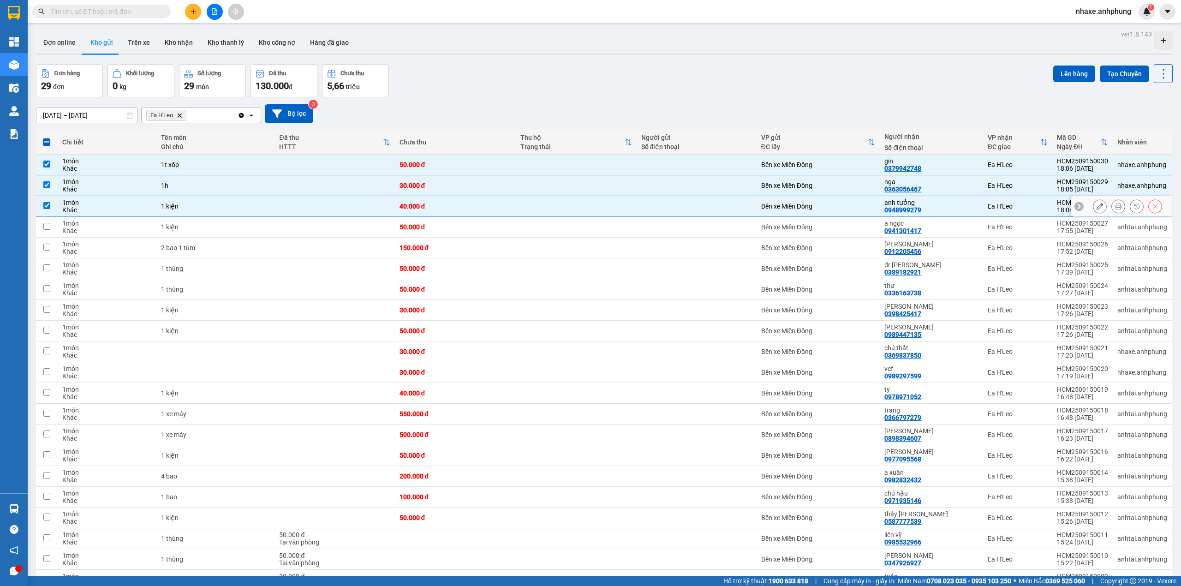
click at [671, 200] on td at bounding box center [697, 206] width 120 height 21
checkbox input "false"
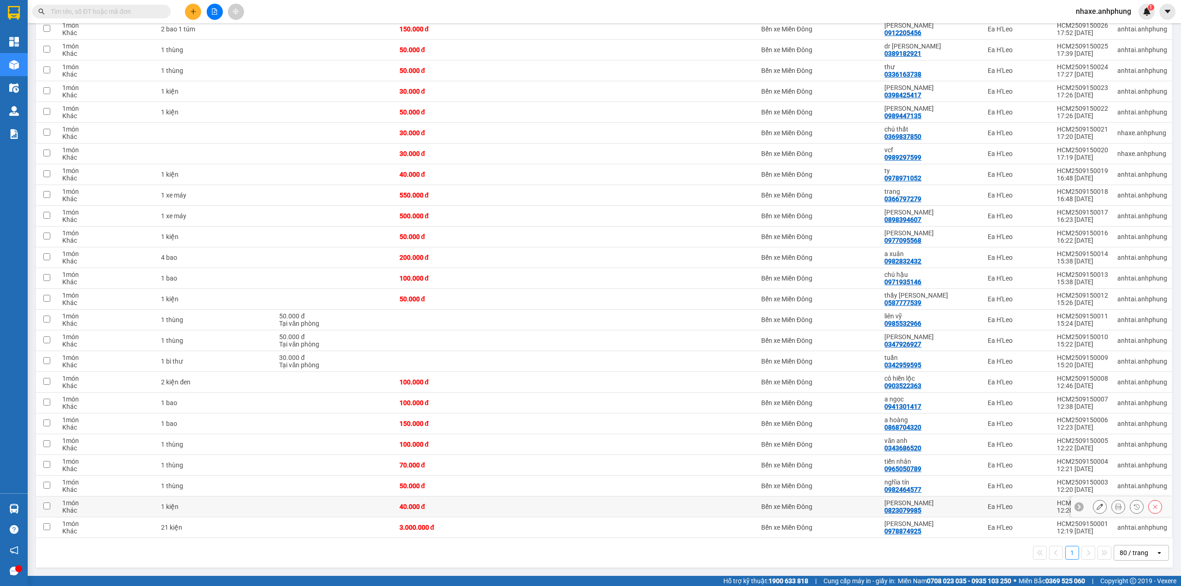
scroll to position [162, 0]
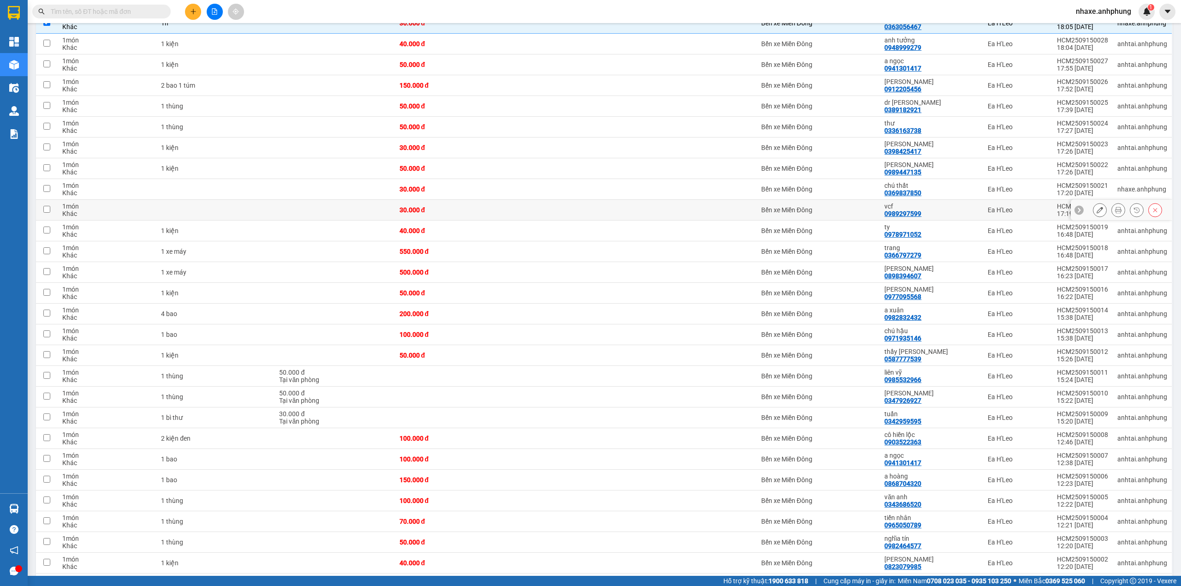
click at [1057, 209] on div "HCM2509150020" at bounding box center [1082, 206] width 51 height 7
checkbox input "true"
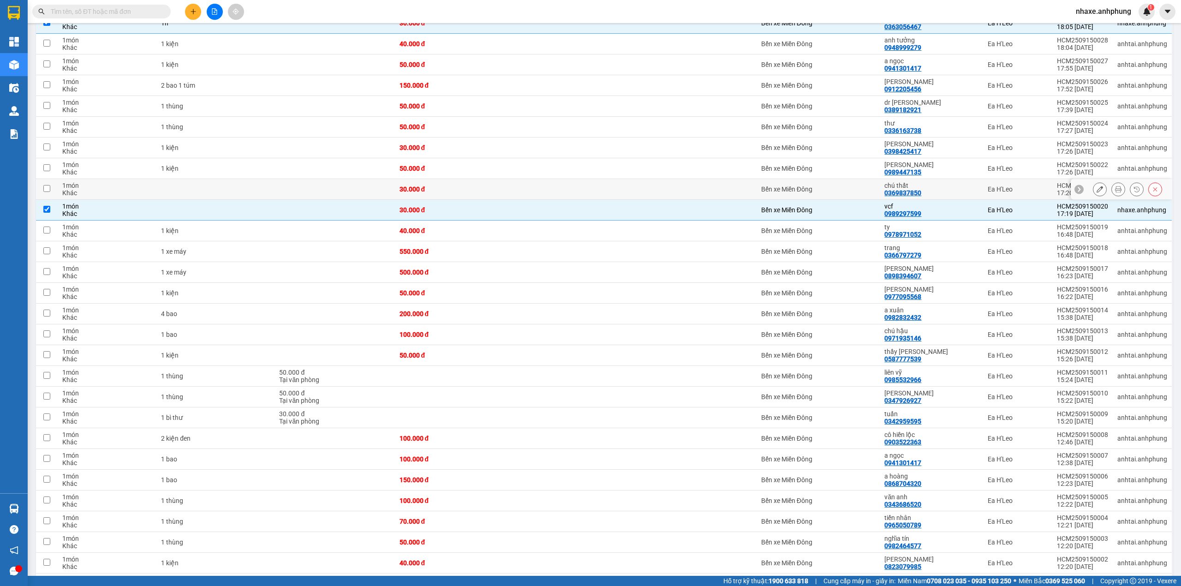
click at [1027, 193] on div "Ea H'Leo" at bounding box center [1018, 189] width 60 height 7
checkbox input "true"
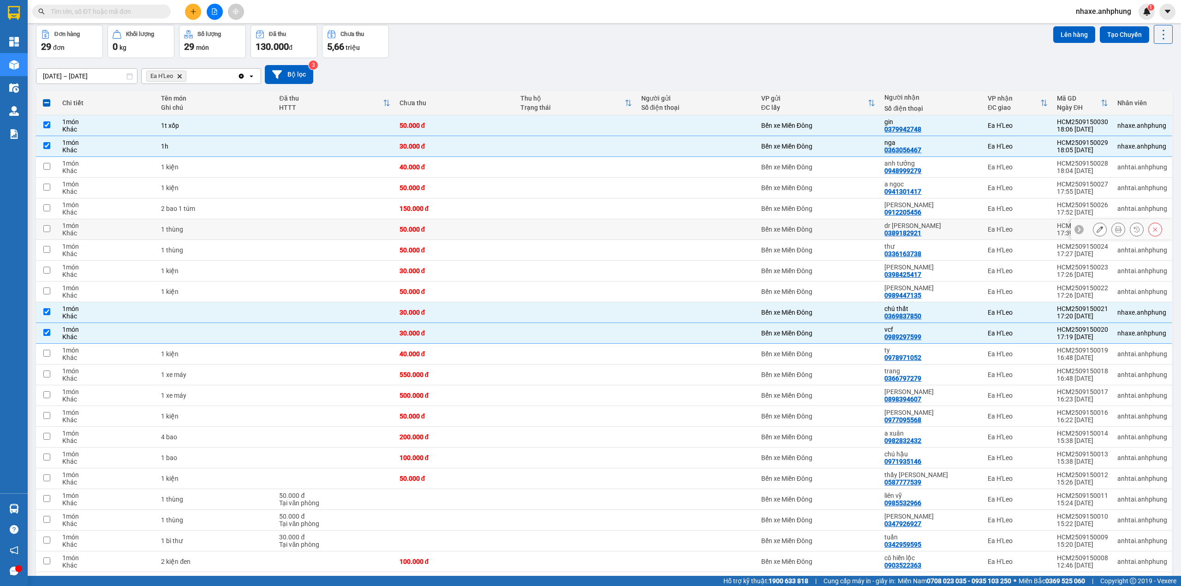
scroll to position [0, 0]
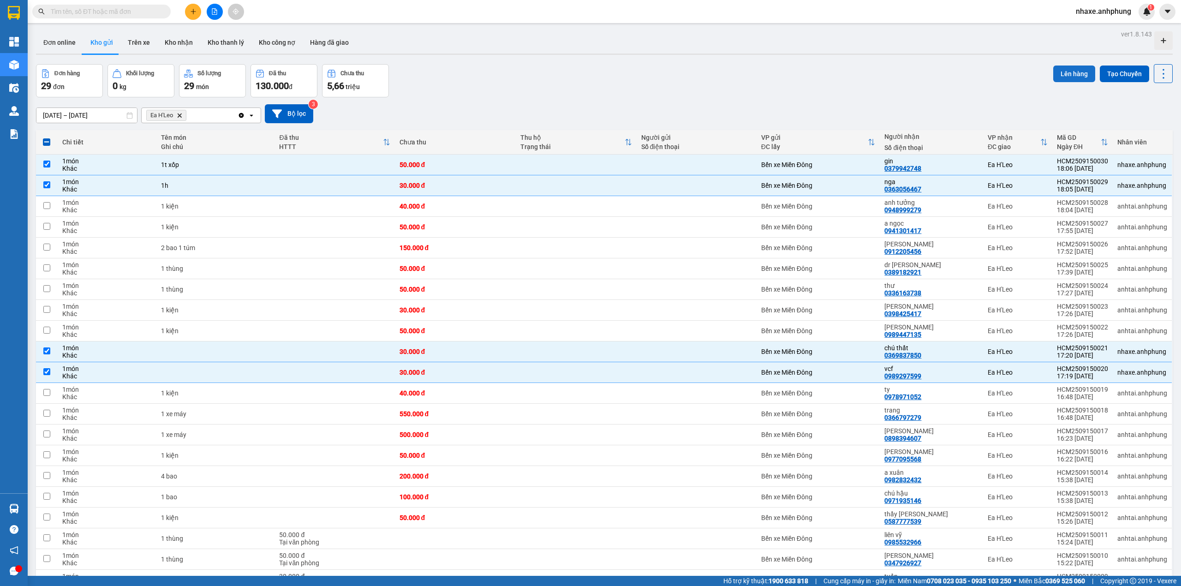
click at [1065, 77] on button "Lên hàng" at bounding box center [1075, 74] width 42 height 17
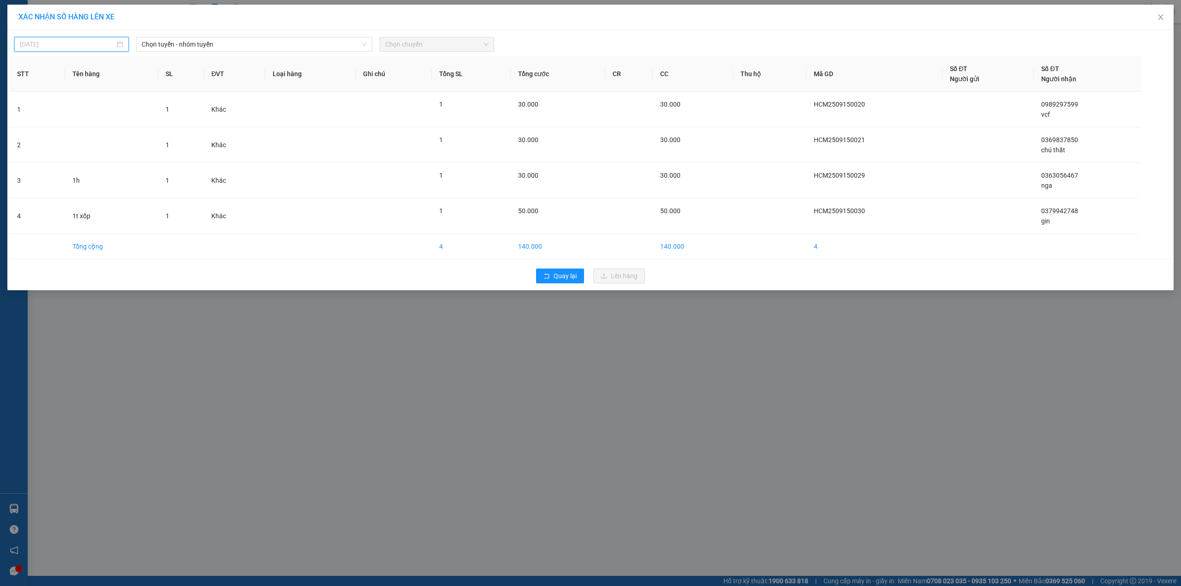
click at [102, 40] on input "[DATE]" at bounding box center [67, 44] width 95 height 10
click at [27, 124] on div "14" at bounding box center [28, 125] width 11 height 11
type input "[DATE]"
click at [231, 48] on span "Chọn tuyến - nhóm tuyến" at bounding box center [254, 44] width 225 height 14
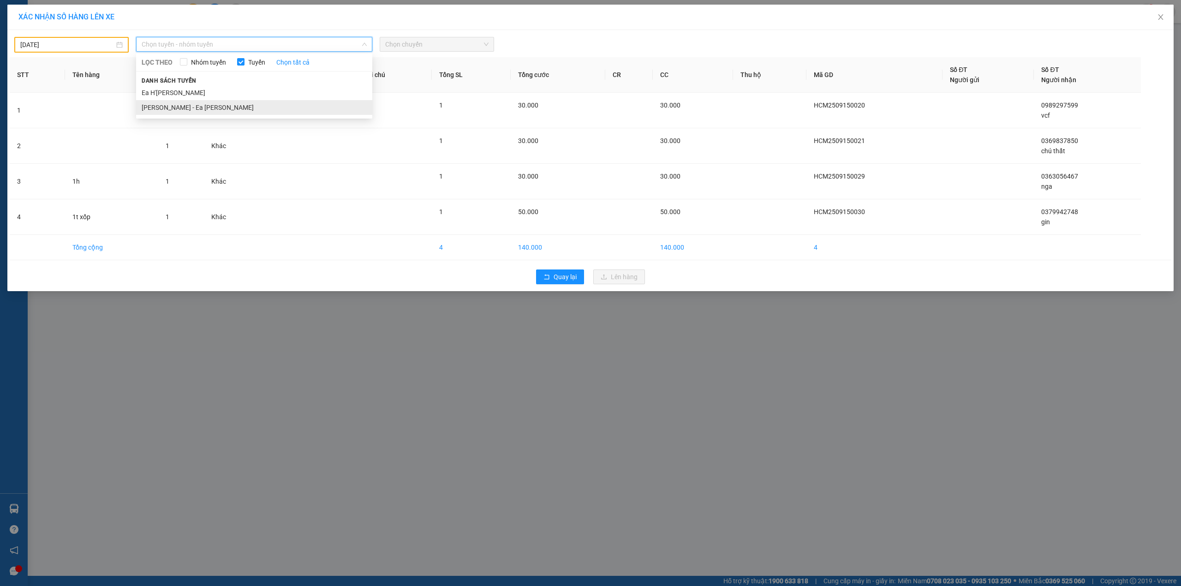
click at [193, 107] on li "[PERSON_NAME] - Ea [PERSON_NAME]" at bounding box center [254, 107] width 236 height 15
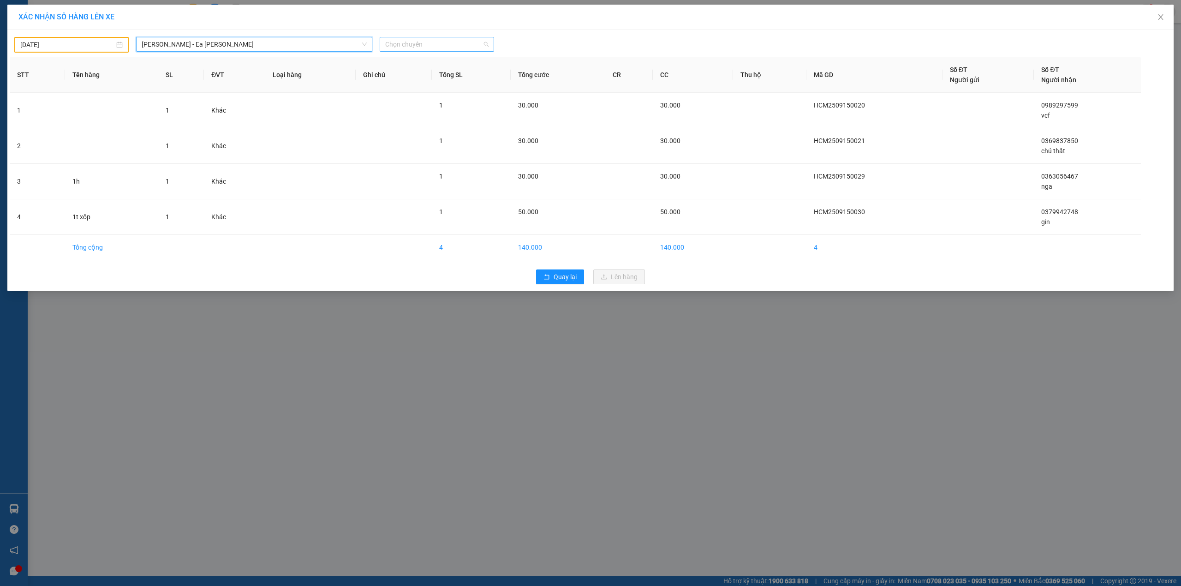
click at [419, 45] on span "Chọn chuyến" at bounding box center [436, 44] width 103 height 14
click at [401, 74] on div "19:30" at bounding box center [421, 77] width 72 height 10
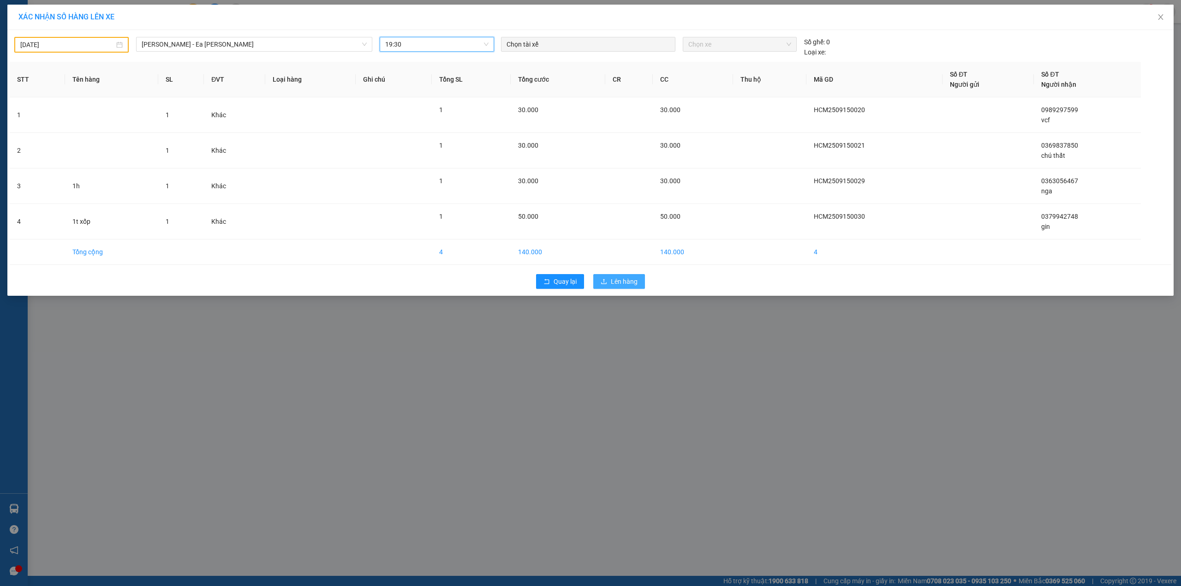
click at [624, 279] on span "Lên hàng" at bounding box center [624, 281] width 27 height 10
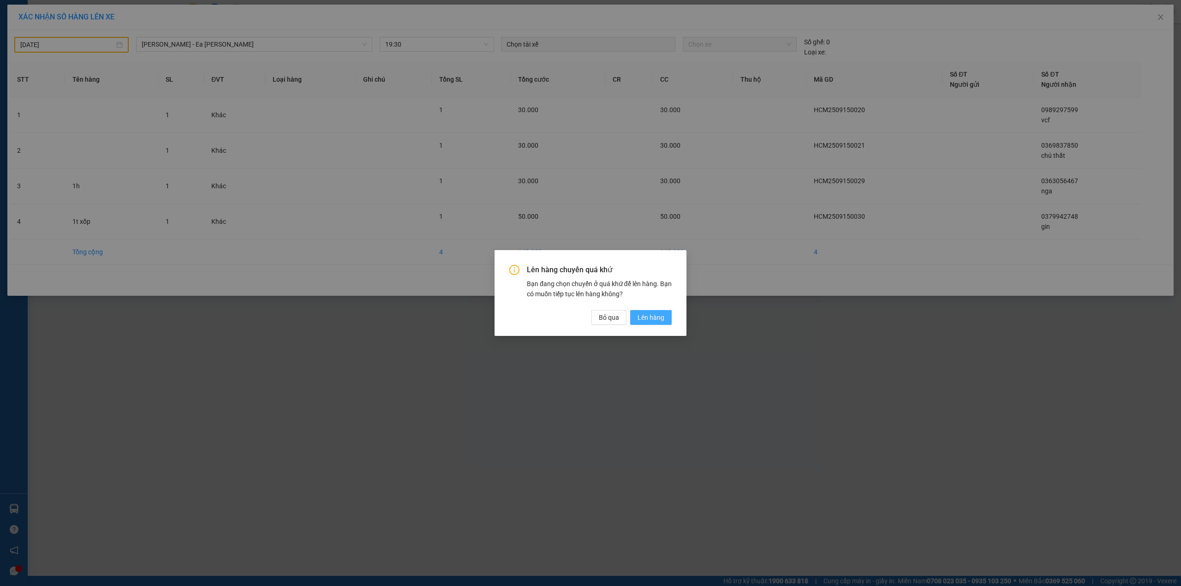
click at [641, 317] on span "Lên hàng" at bounding box center [651, 317] width 27 height 10
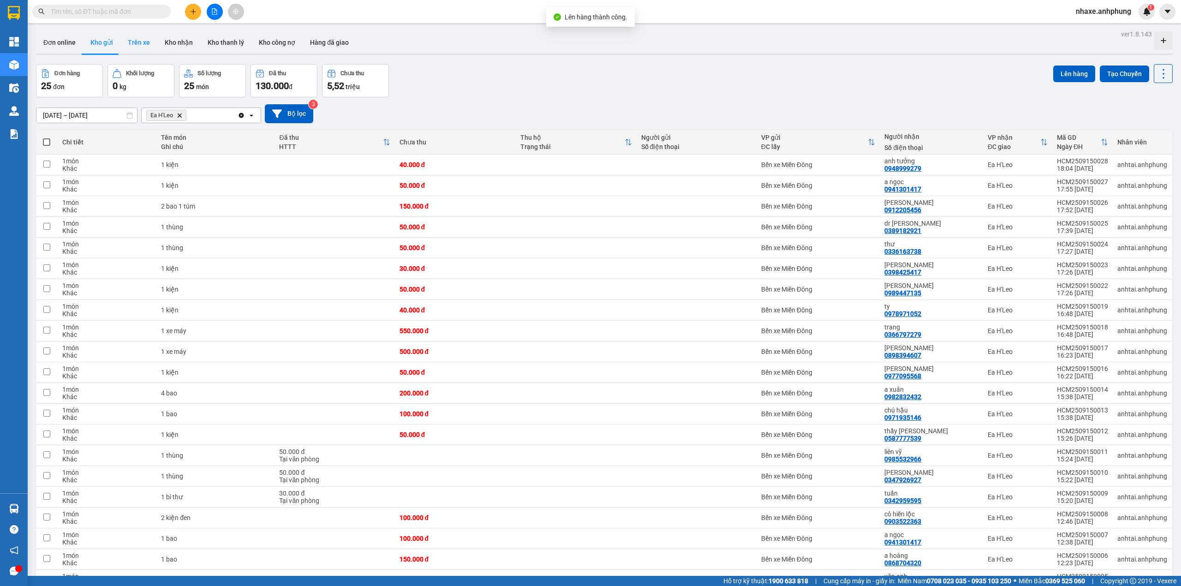
click at [134, 47] on button "Trên xe" at bounding box center [138, 42] width 37 height 22
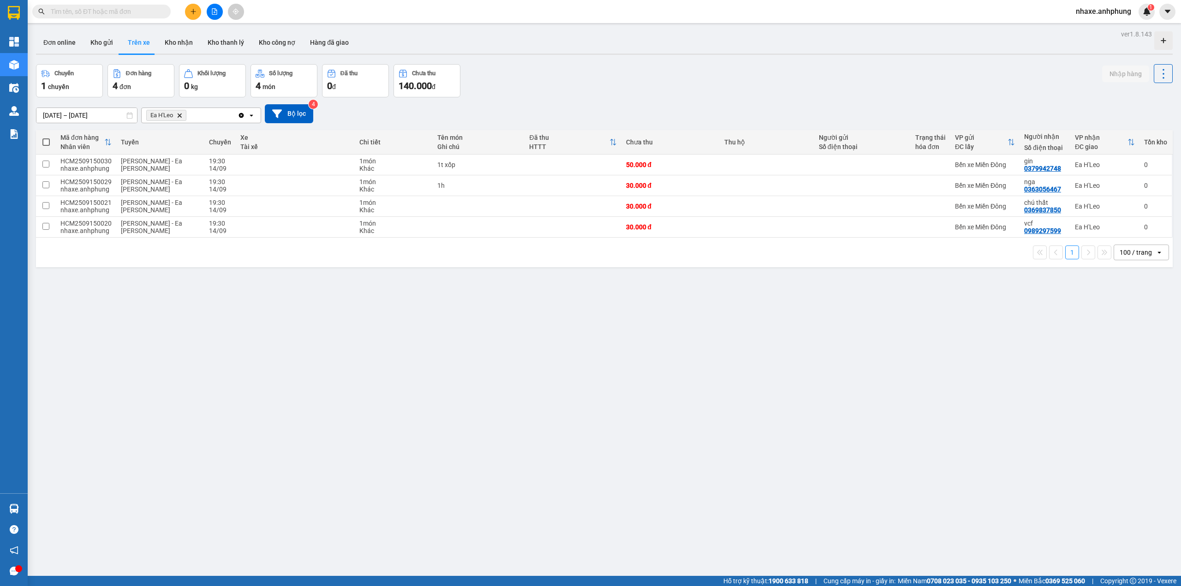
click at [45, 144] on span at bounding box center [45, 141] width 7 height 7
click at [46, 138] on input "checkbox" at bounding box center [46, 138] width 0 height 0
checkbox input "true"
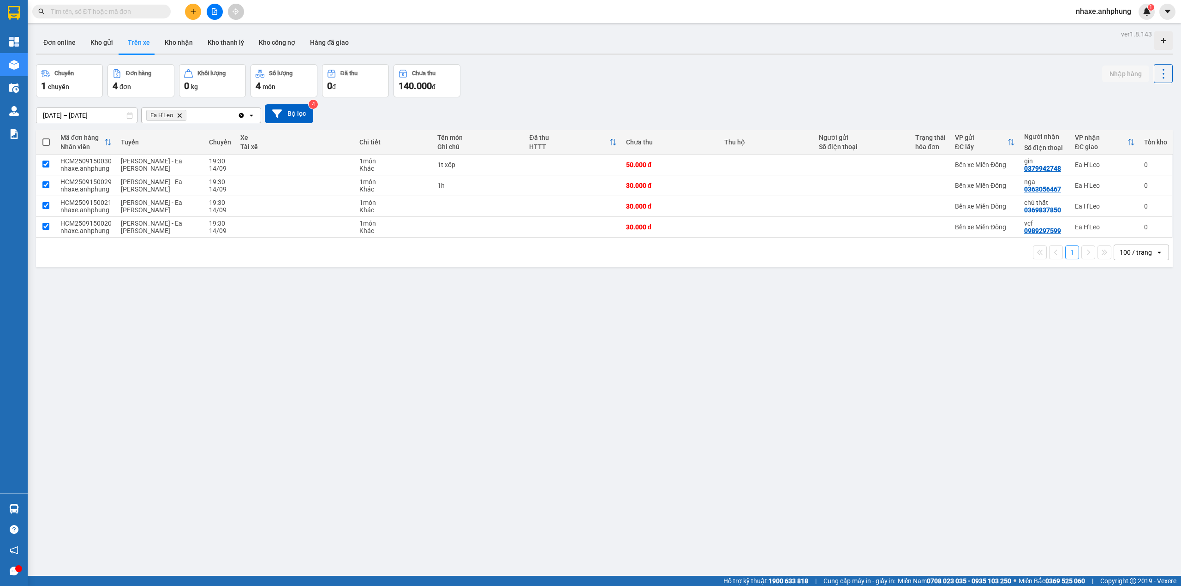
checkbox input "true"
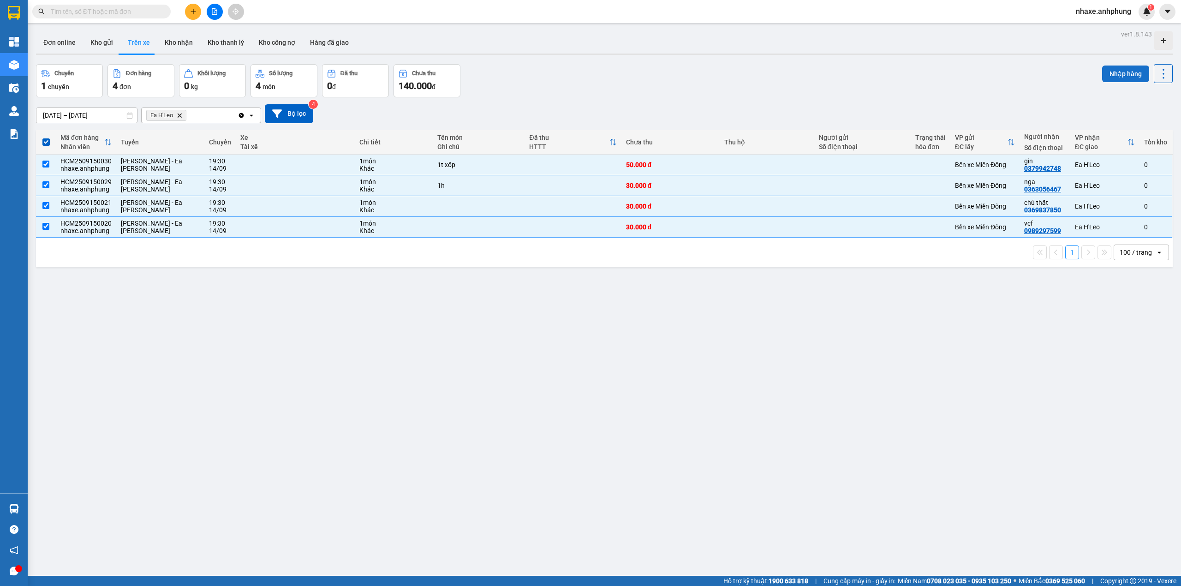
click at [1108, 68] on button "Nhập hàng" at bounding box center [1125, 74] width 47 height 17
checkbox input "false"
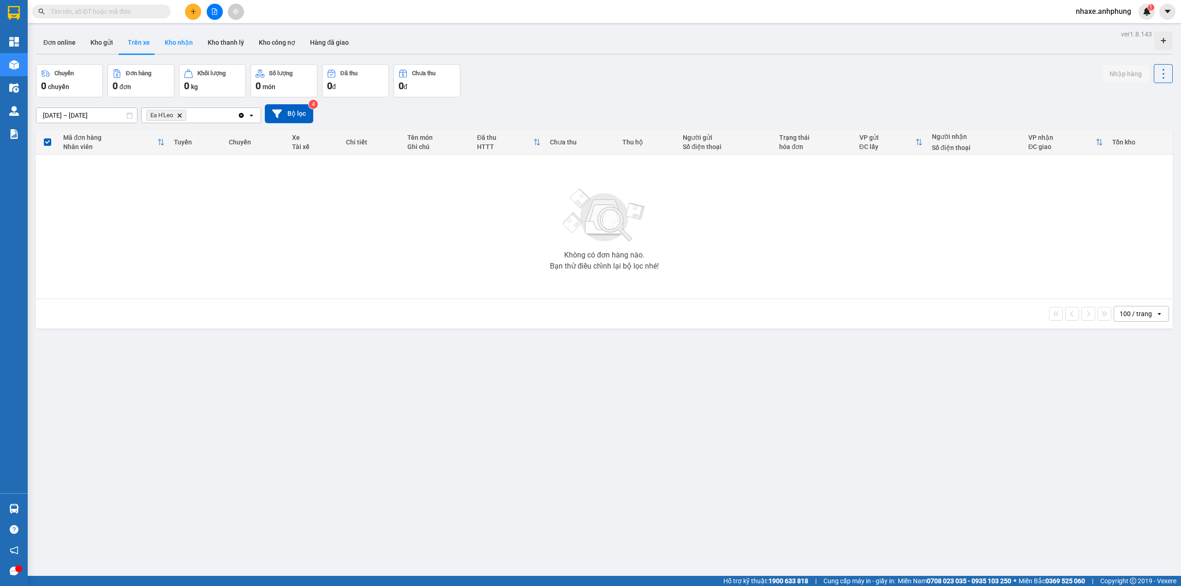
click at [174, 42] on button "Kho nhận" at bounding box center [178, 42] width 43 height 22
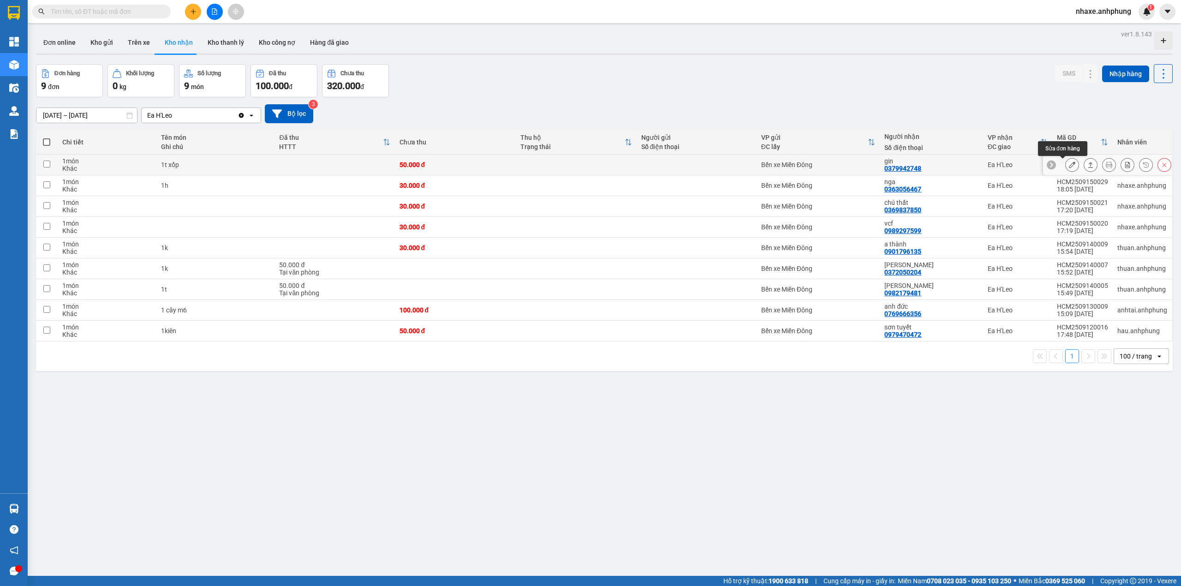
click at [1069, 166] on icon at bounding box center [1072, 165] width 6 height 6
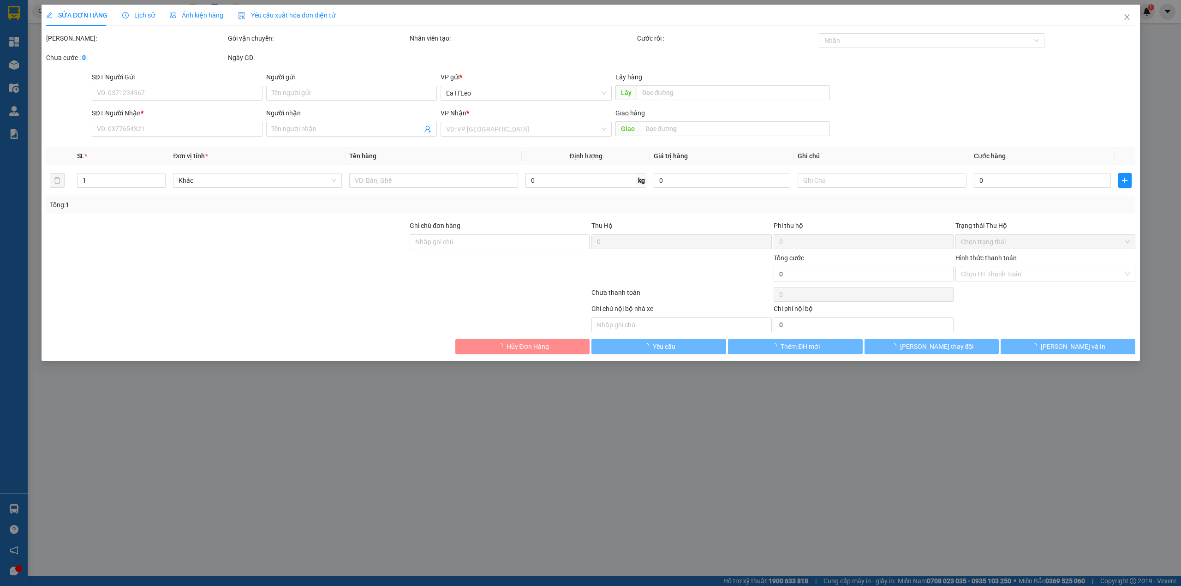
type input "0379942748"
type input "gin"
type input "50.000"
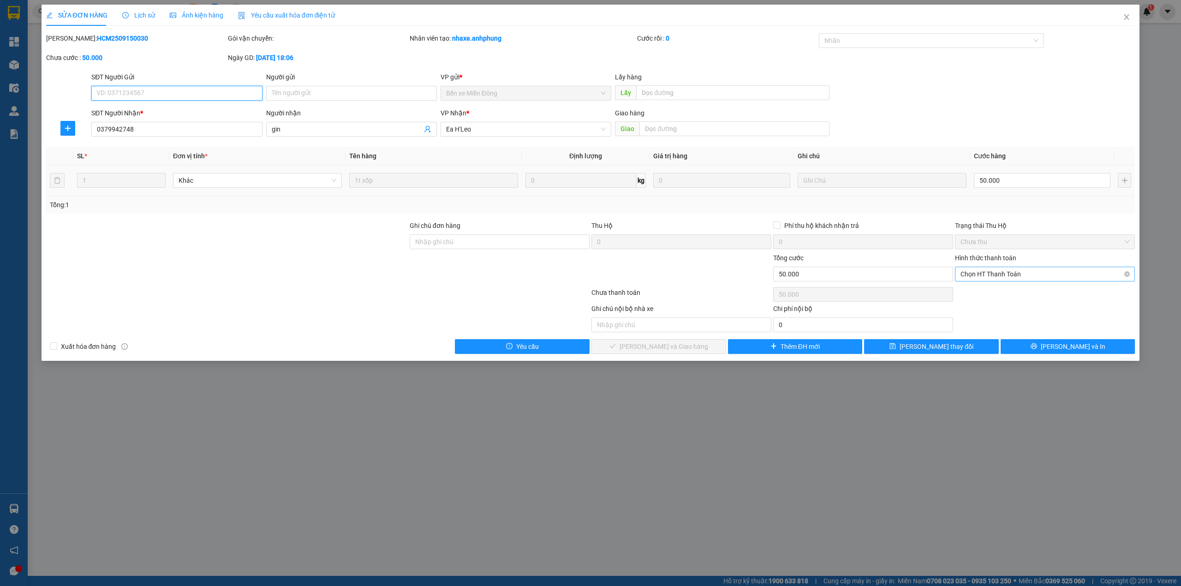
click at [990, 277] on span "Chọn HT Thanh Toán" at bounding box center [1045, 274] width 169 height 14
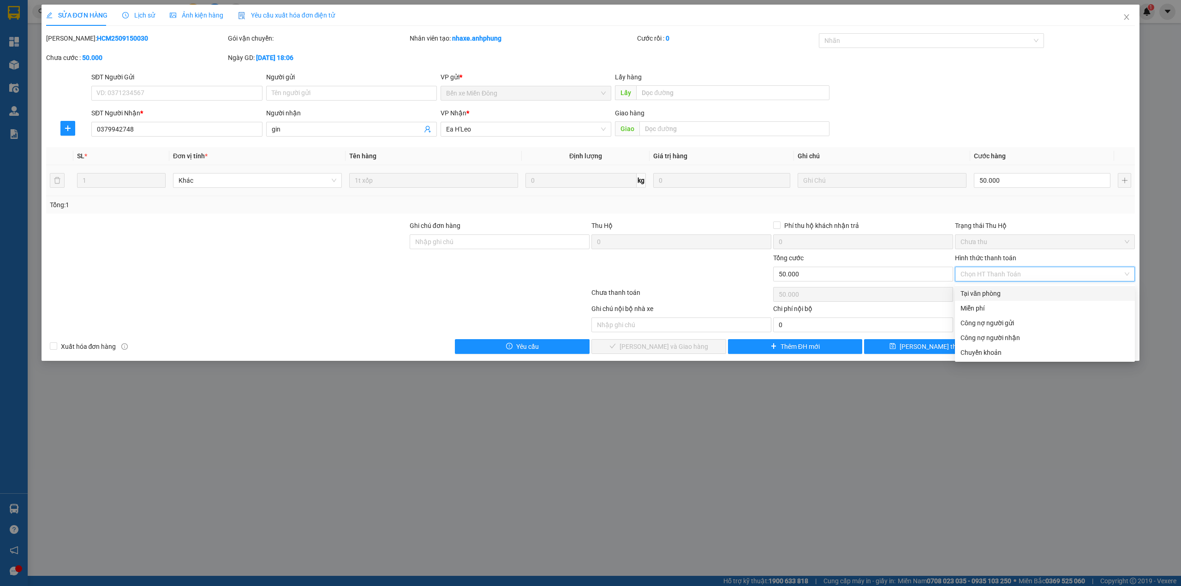
click at [986, 294] on div "Tại văn phòng" at bounding box center [1045, 293] width 169 height 10
type input "0"
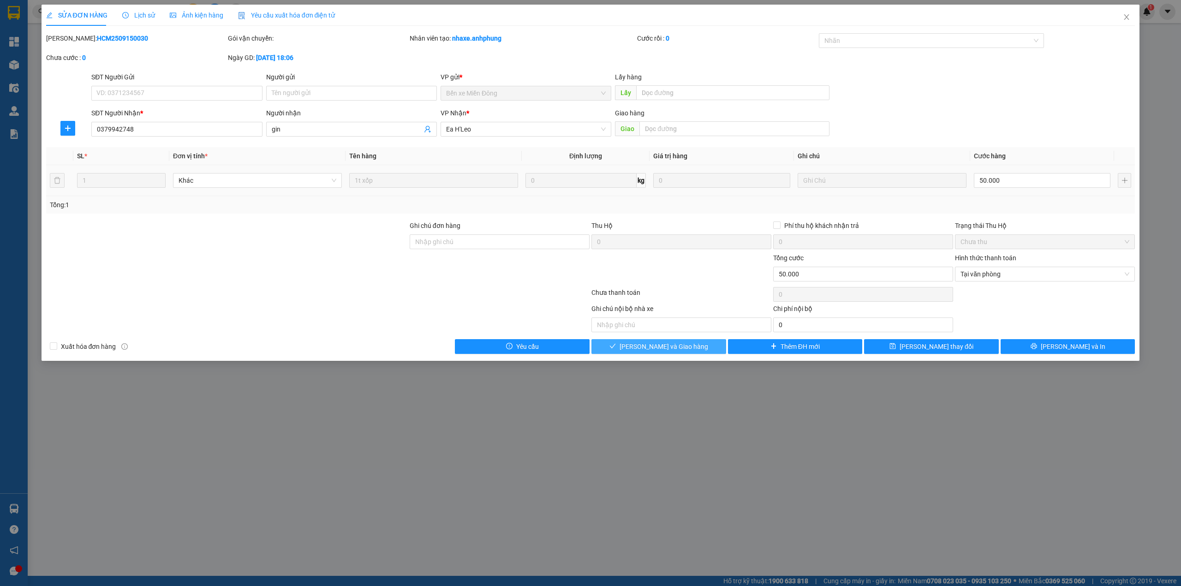
drag, startPoint x: 654, startPoint y: 347, endPoint x: 884, endPoint y: 226, distance: 260.5
click at [654, 347] on span "[PERSON_NAME] và Giao hàng" at bounding box center [664, 346] width 89 height 10
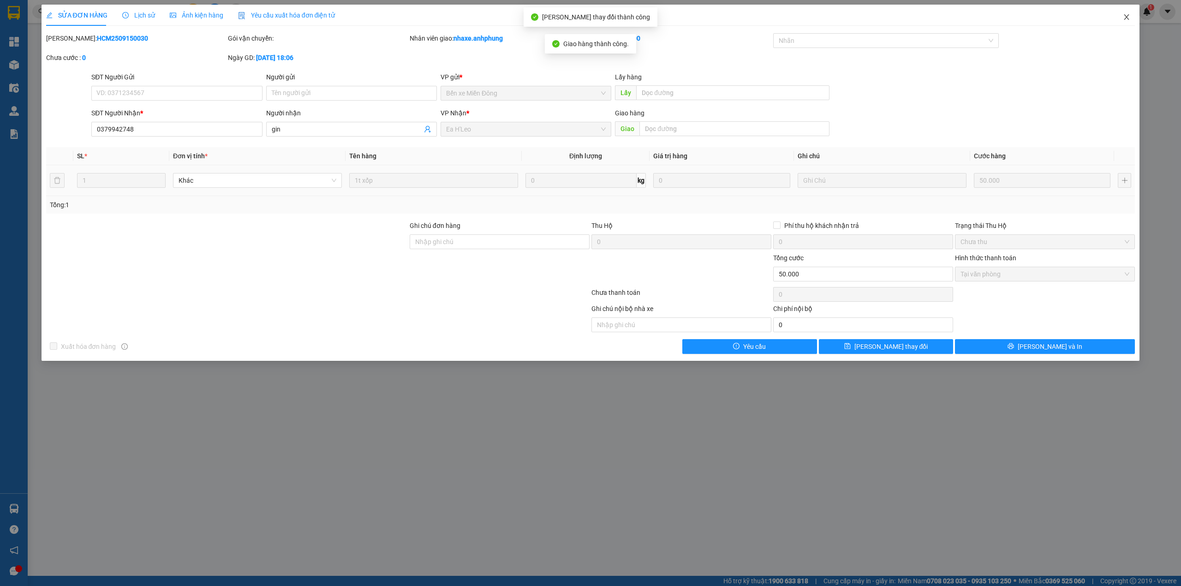
click at [1129, 13] on span "Close" at bounding box center [1127, 18] width 26 height 26
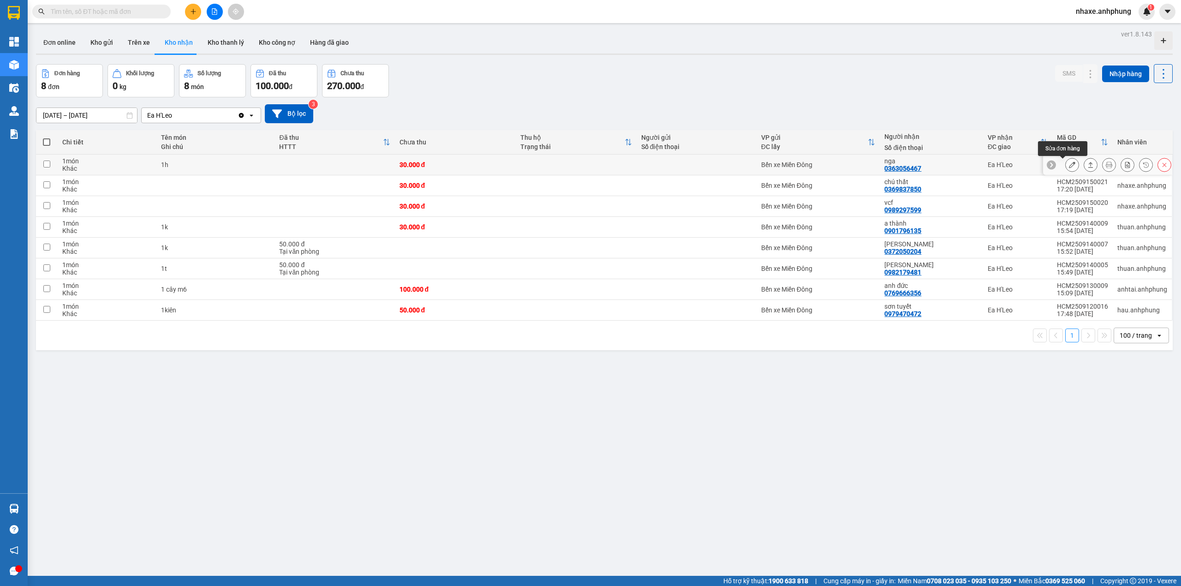
click at [1066, 167] on button at bounding box center [1072, 165] width 13 height 16
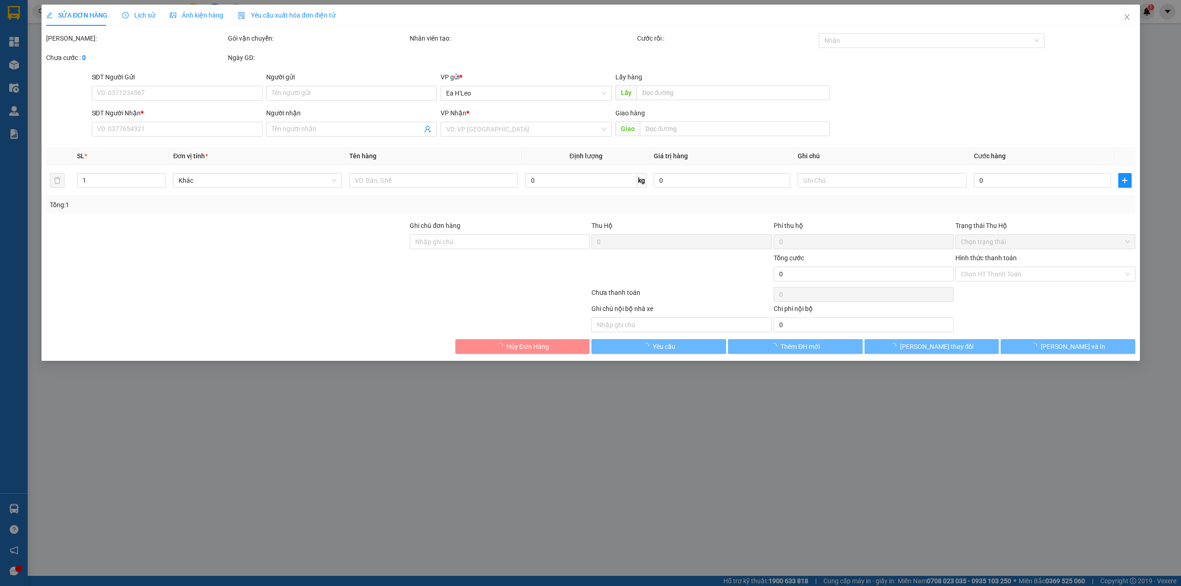
type input "0363056467"
type input "nga"
type input "30.000"
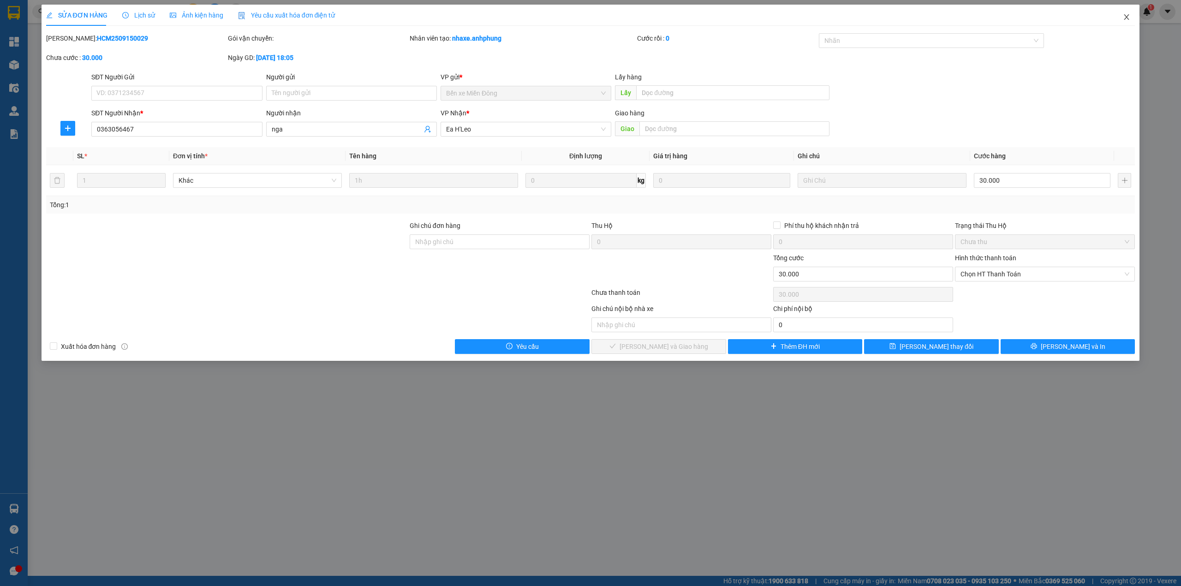
click at [1129, 14] on icon "close" at bounding box center [1126, 16] width 7 height 7
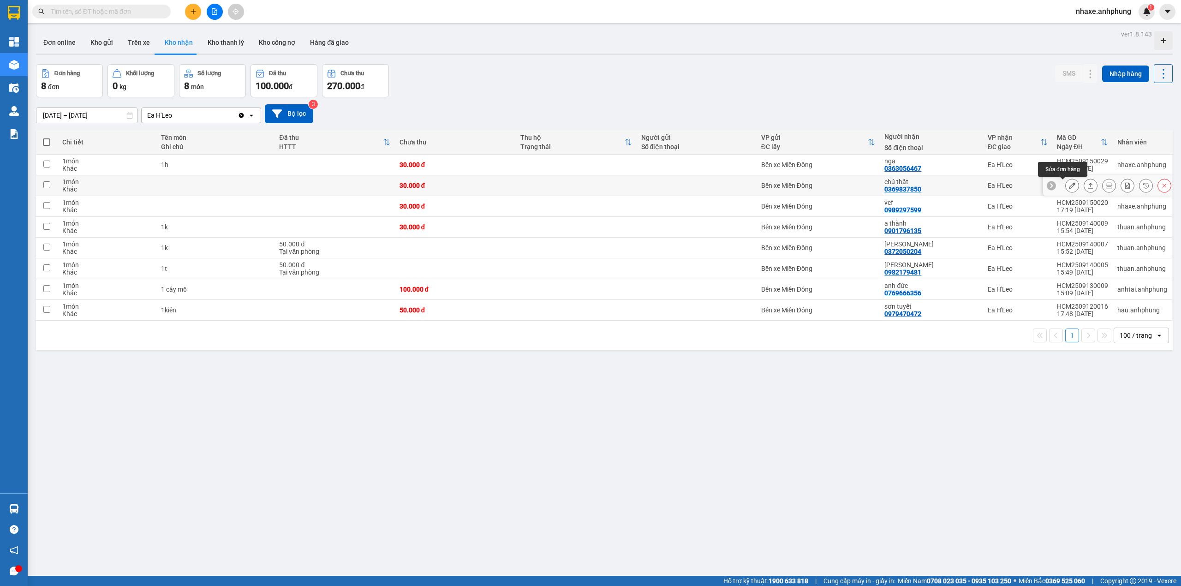
click at [1066, 186] on button at bounding box center [1072, 186] width 13 height 16
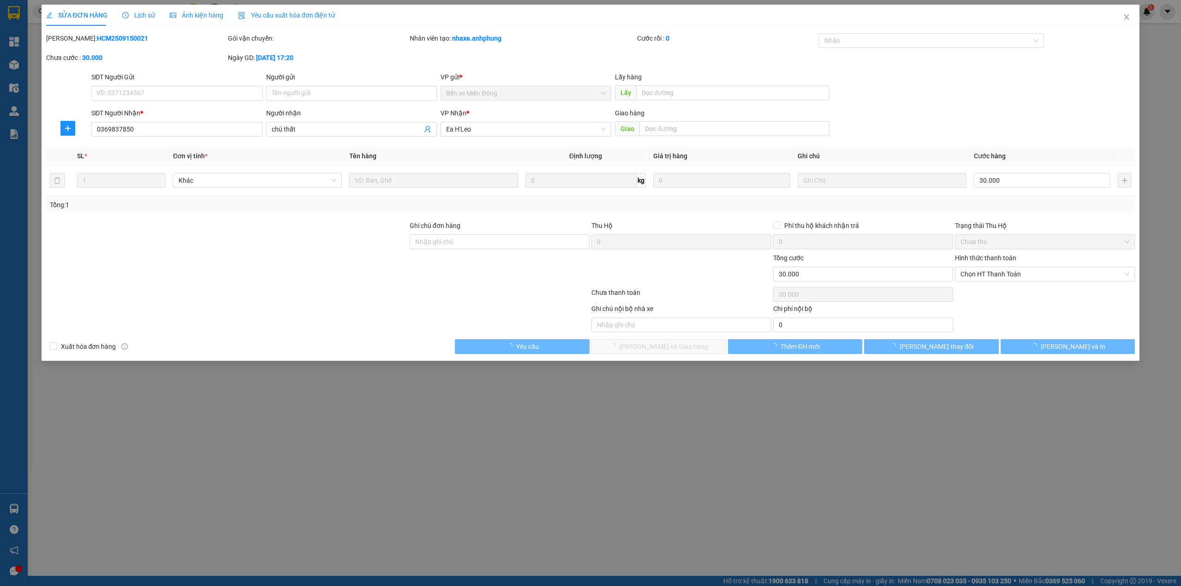
type input "0369837850"
type input "chú thất"
type input "30.000"
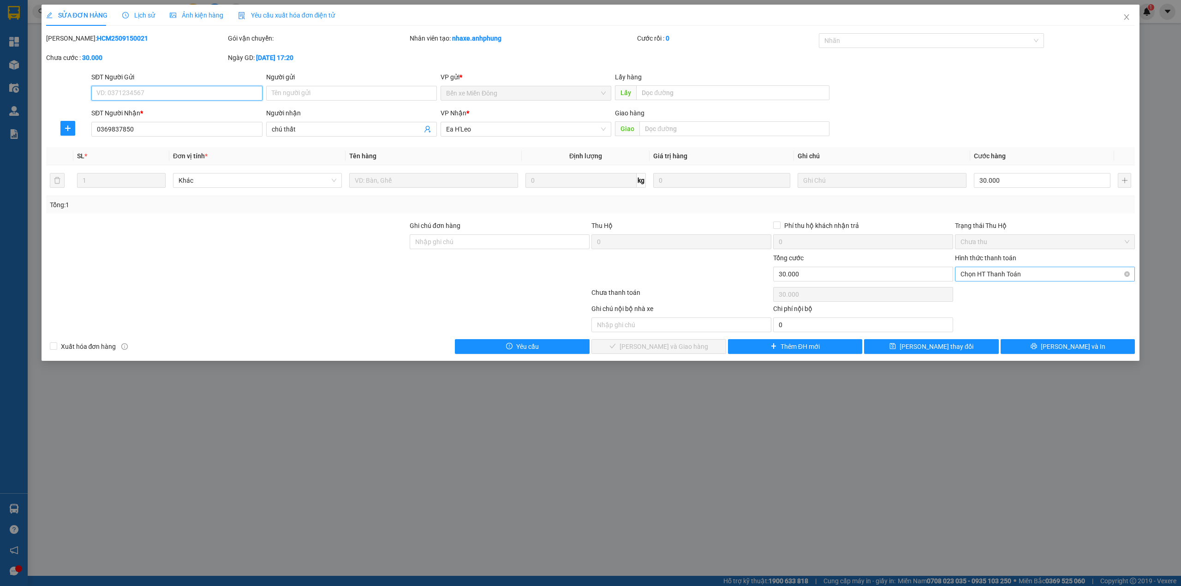
click at [992, 270] on span "Chọn HT Thanh Toán" at bounding box center [1045, 274] width 169 height 14
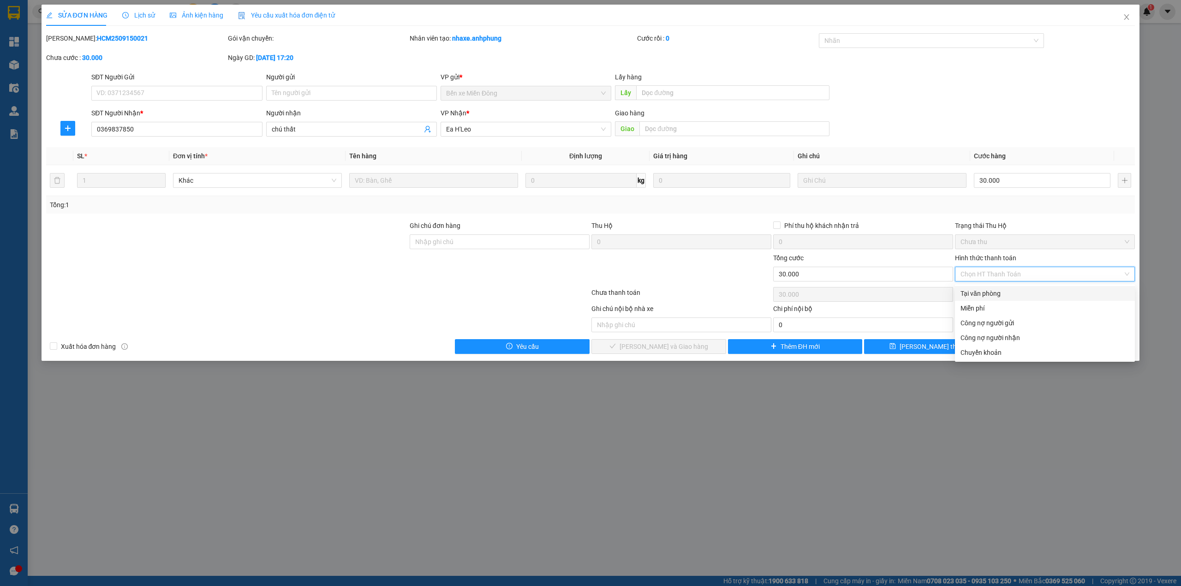
click at [986, 290] on div "Tại văn phòng" at bounding box center [1045, 293] width 169 height 10
type input "0"
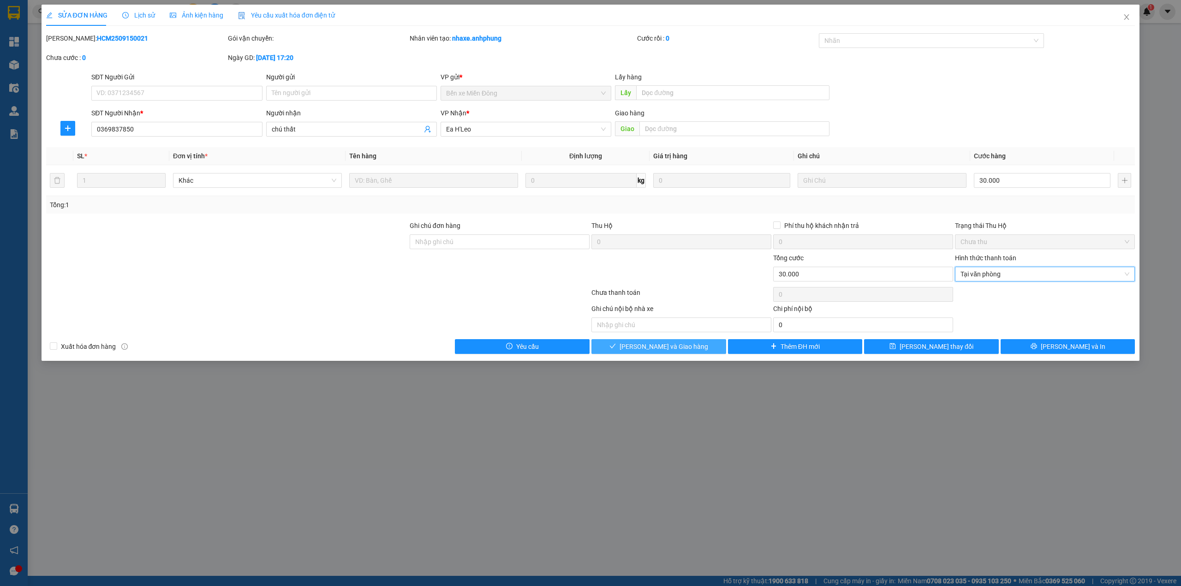
click at [680, 349] on span "[PERSON_NAME] và Giao hàng" at bounding box center [664, 346] width 89 height 10
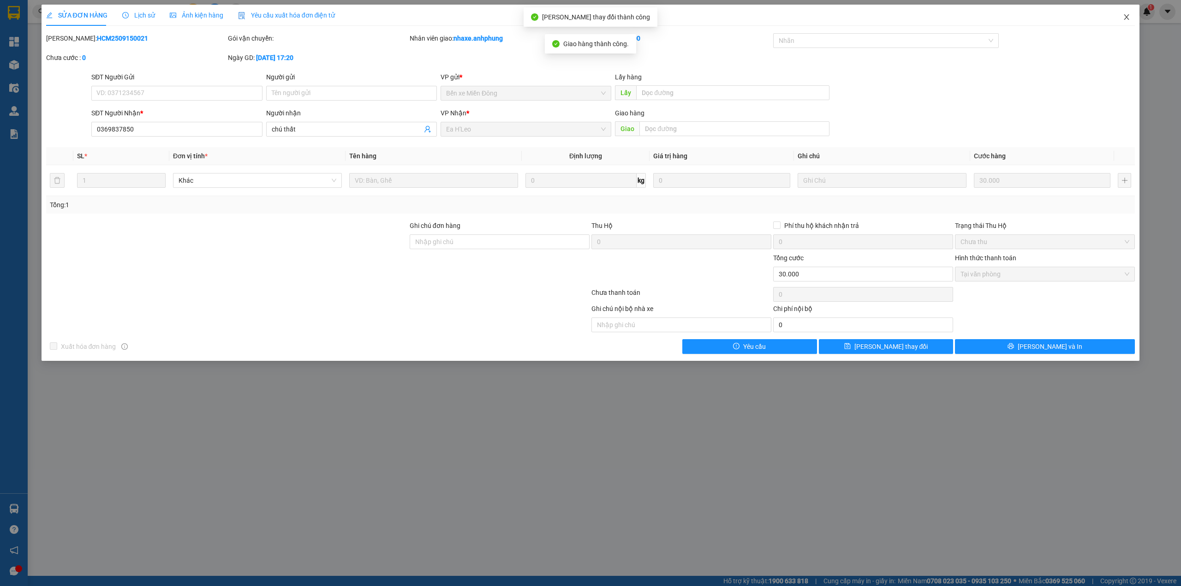
click at [1125, 18] on icon "close" at bounding box center [1126, 16] width 7 height 7
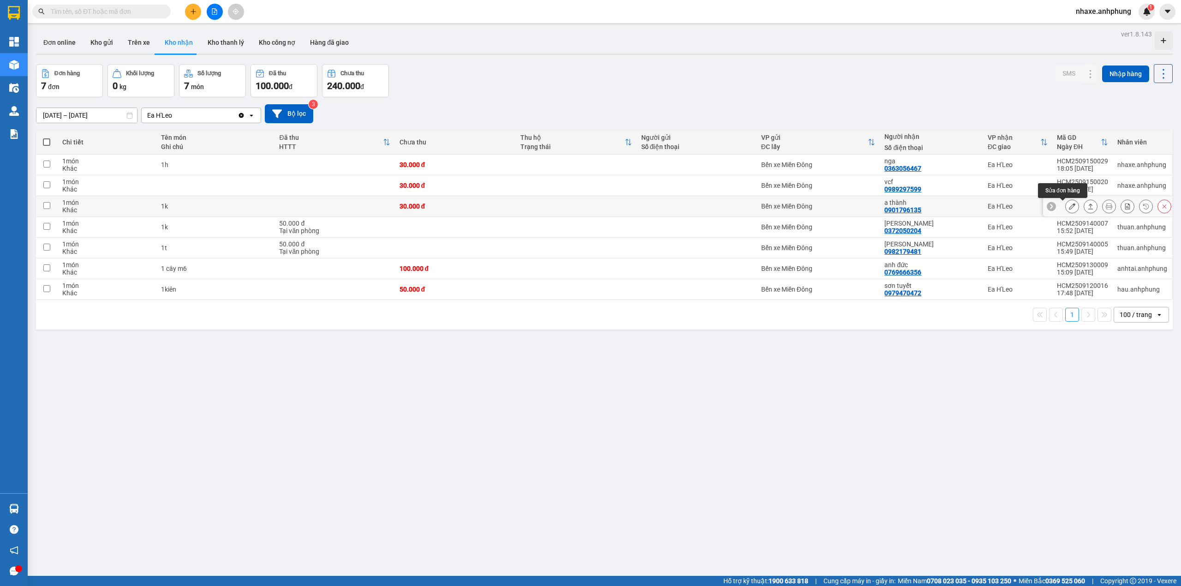
click at [1069, 207] on icon at bounding box center [1072, 206] width 6 height 6
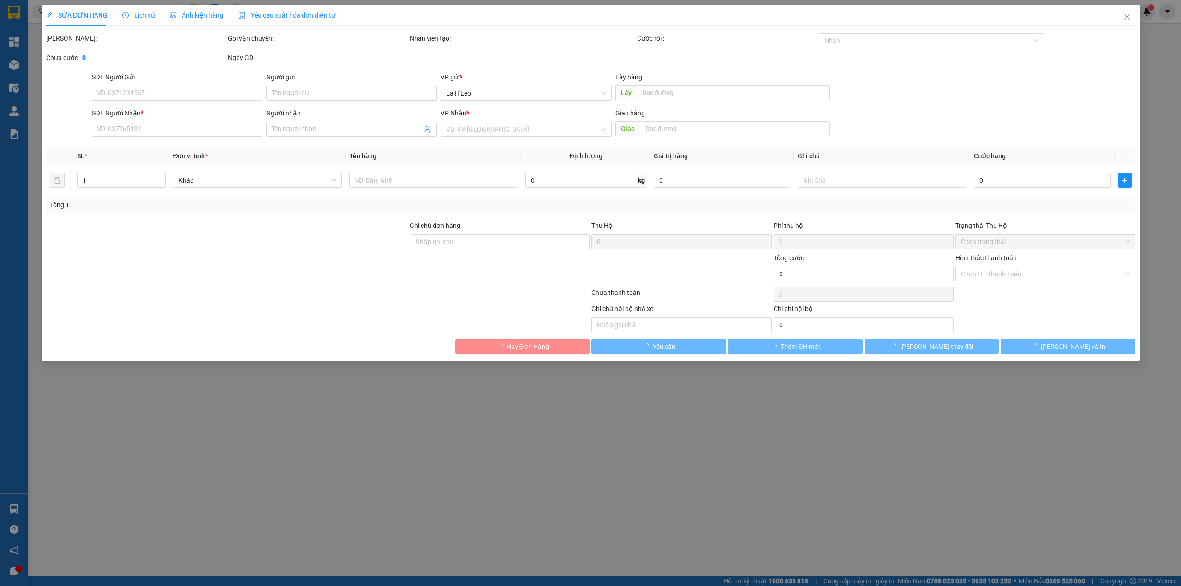
type input "0901796135"
type input "a thành"
type input "30.000"
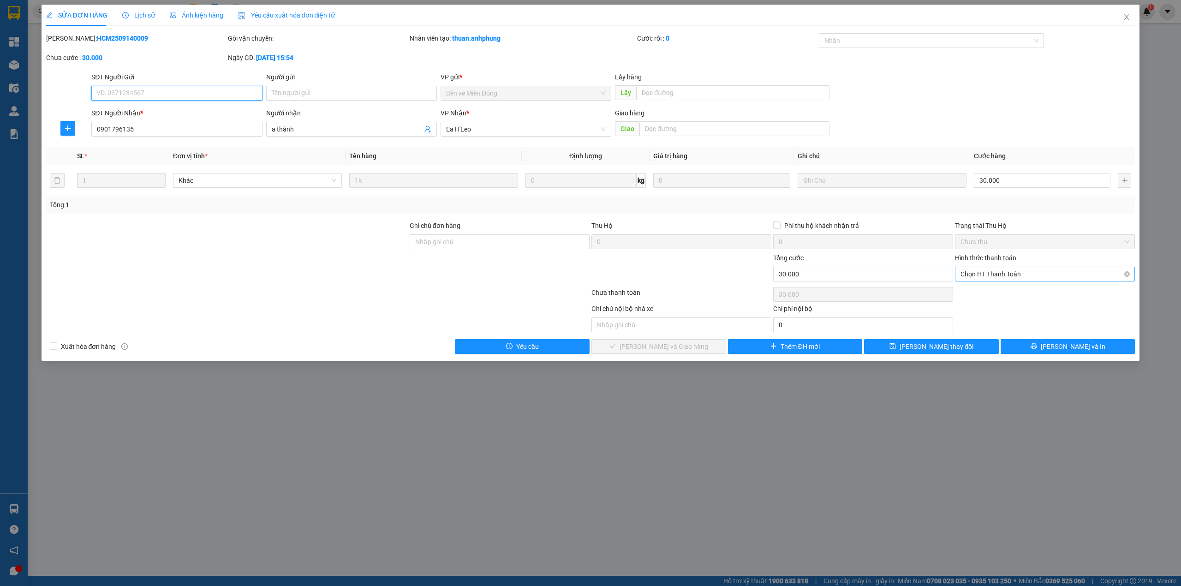
click at [1010, 276] on span "Chọn HT Thanh Toán" at bounding box center [1045, 274] width 169 height 14
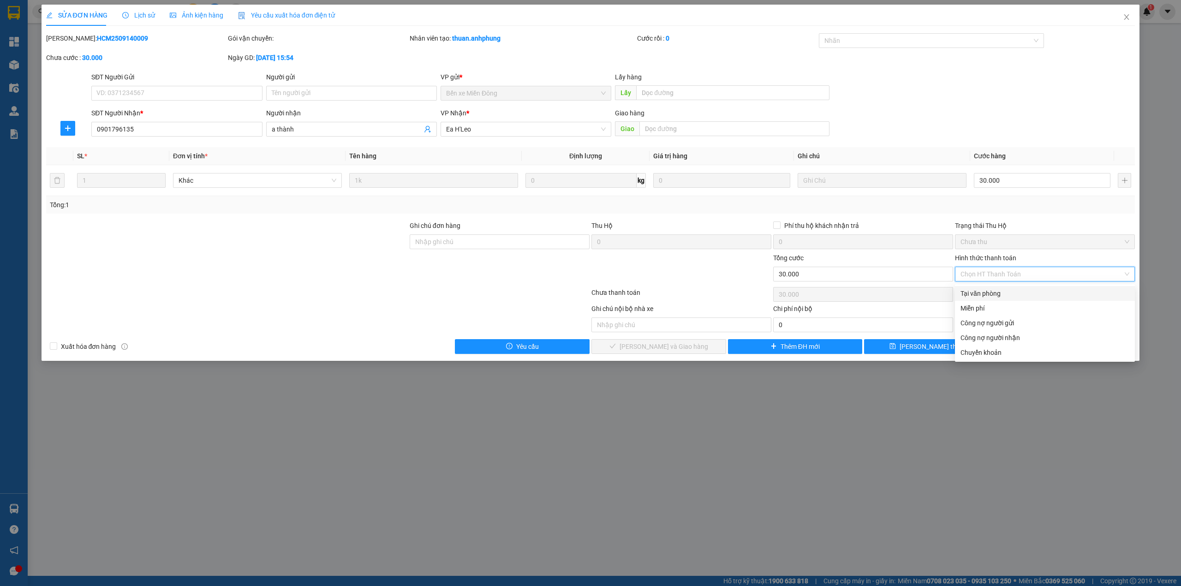
click at [992, 295] on div "Tại văn phòng" at bounding box center [1045, 293] width 169 height 10
type input "0"
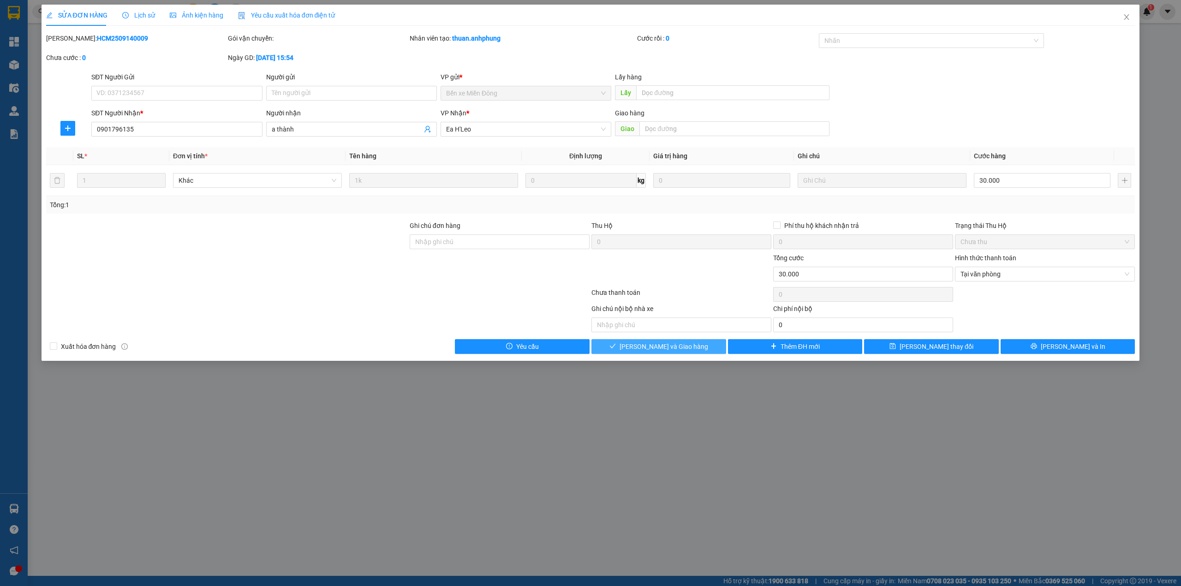
click at [689, 345] on span "[PERSON_NAME] và Giao hàng" at bounding box center [664, 346] width 89 height 10
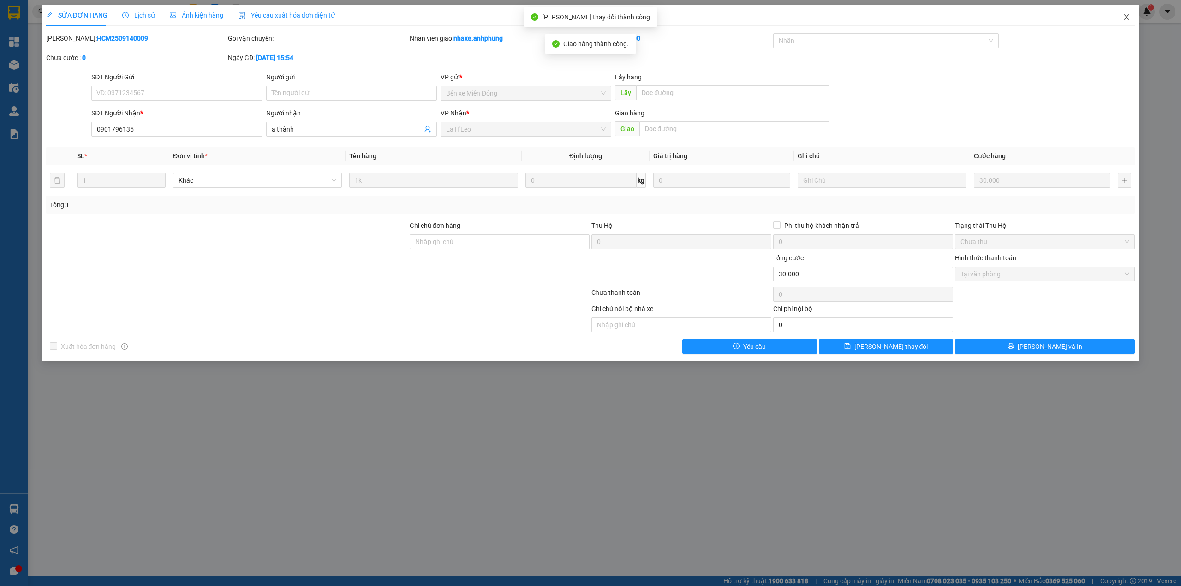
click at [1128, 16] on icon "close" at bounding box center [1127, 17] width 5 height 6
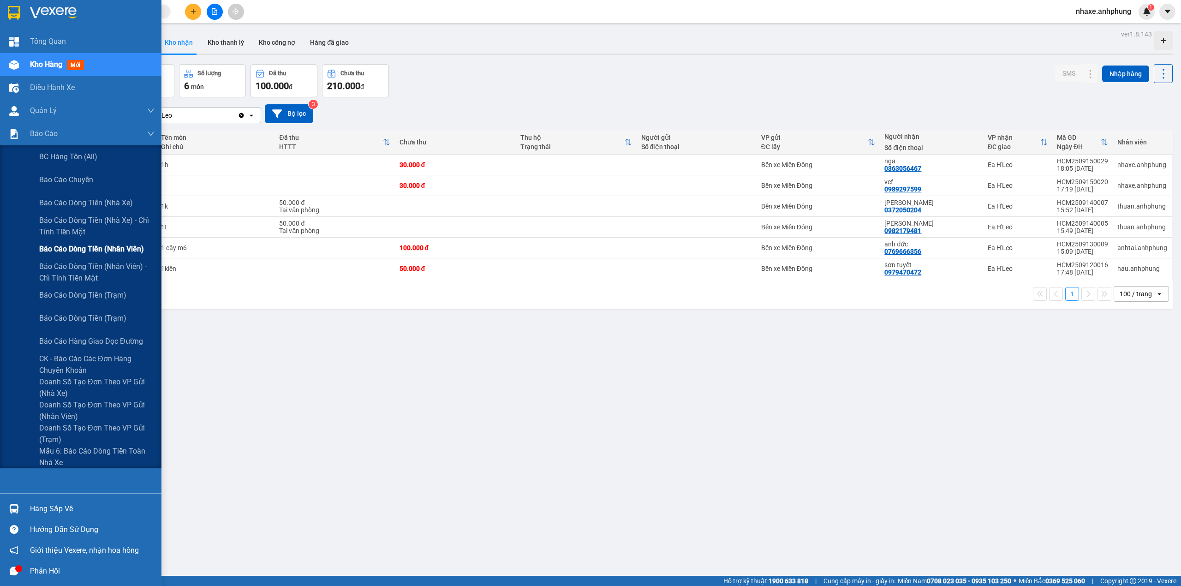
click at [106, 252] on span "Báo cáo dòng tiền (nhân viên)" at bounding box center [91, 249] width 105 height 12
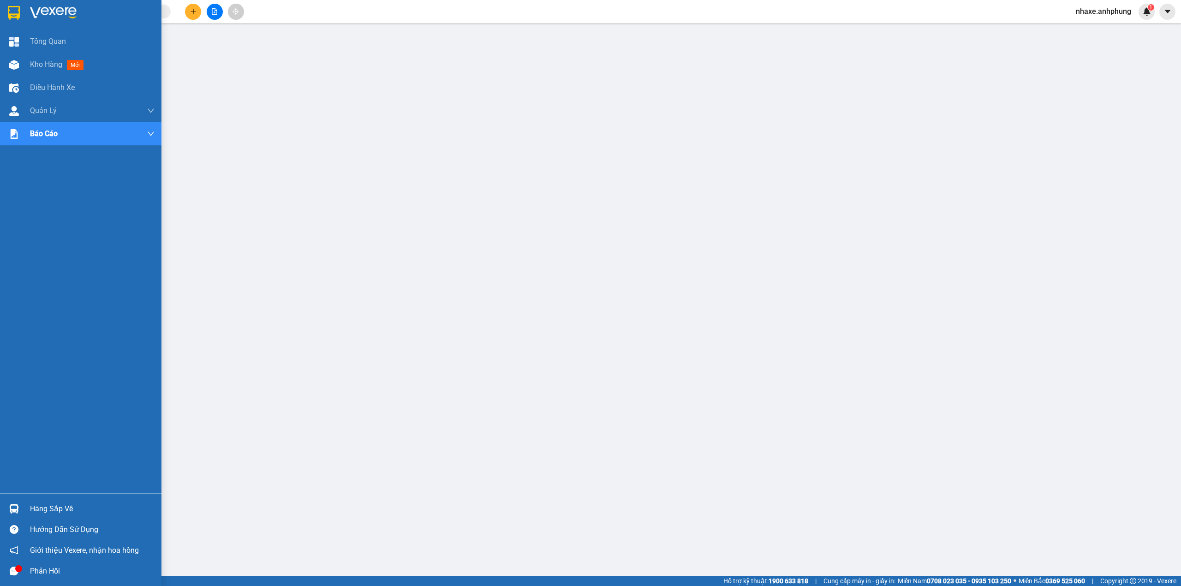
click at [68, 13] on img at bounding box center [53, 13] width 47 height 14
